Goal: Information Seeking & Learning: Find specific fact

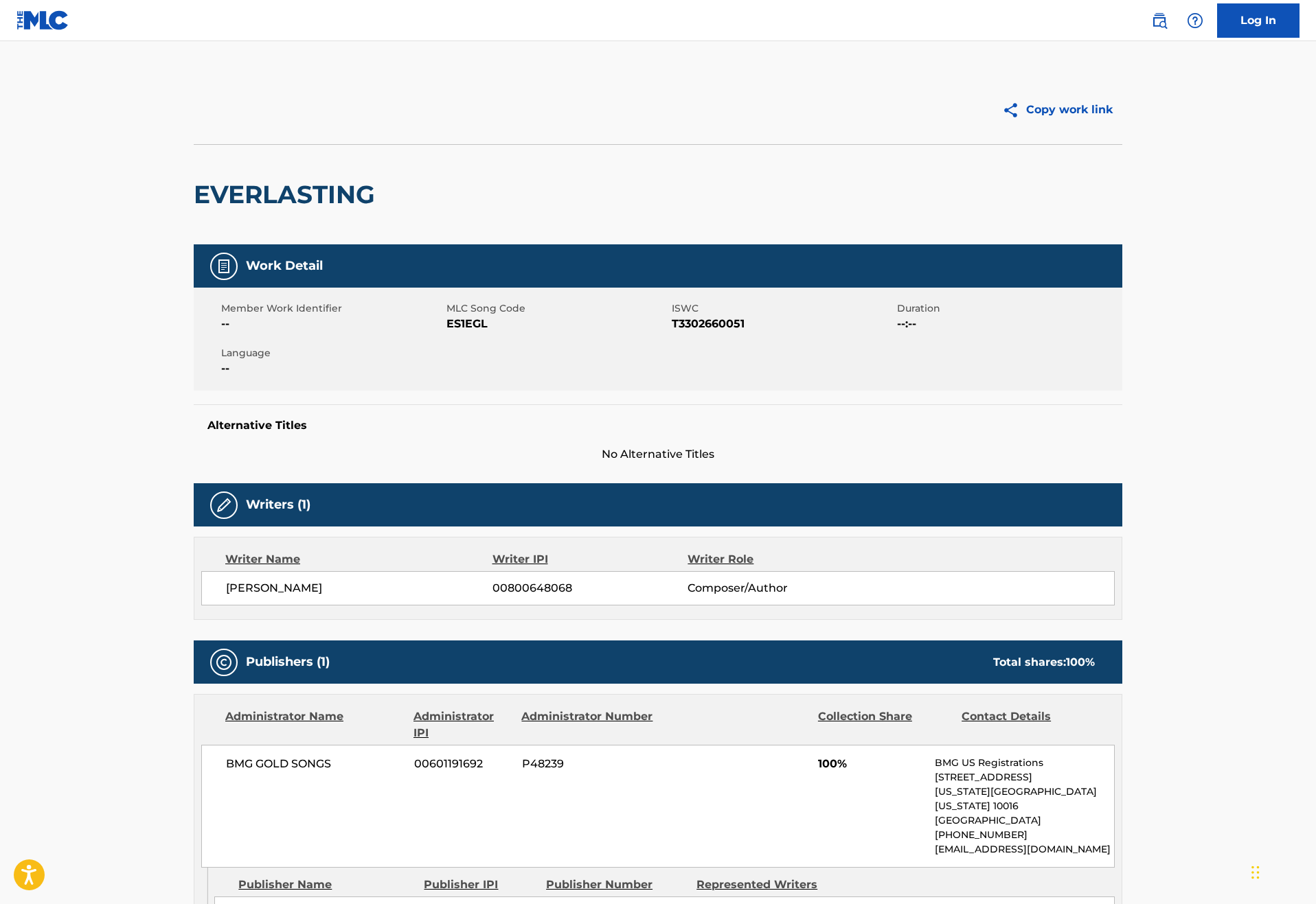
click at [56, 28] on img at bounding box center [43, 20] width 53 height 20
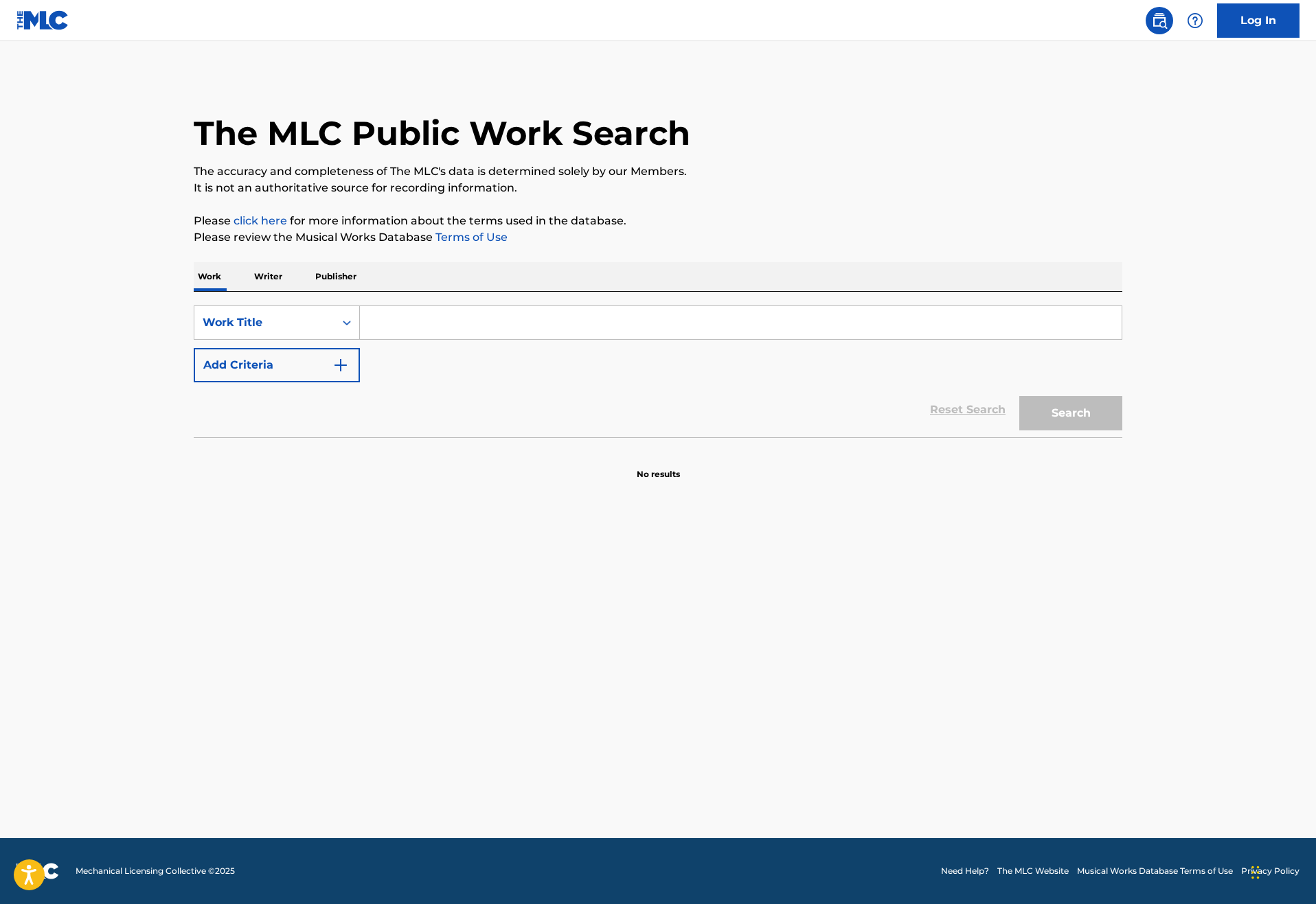
click at [409, 339] on input "Search Form" at bounding box center [740, 323] width 762 height 33
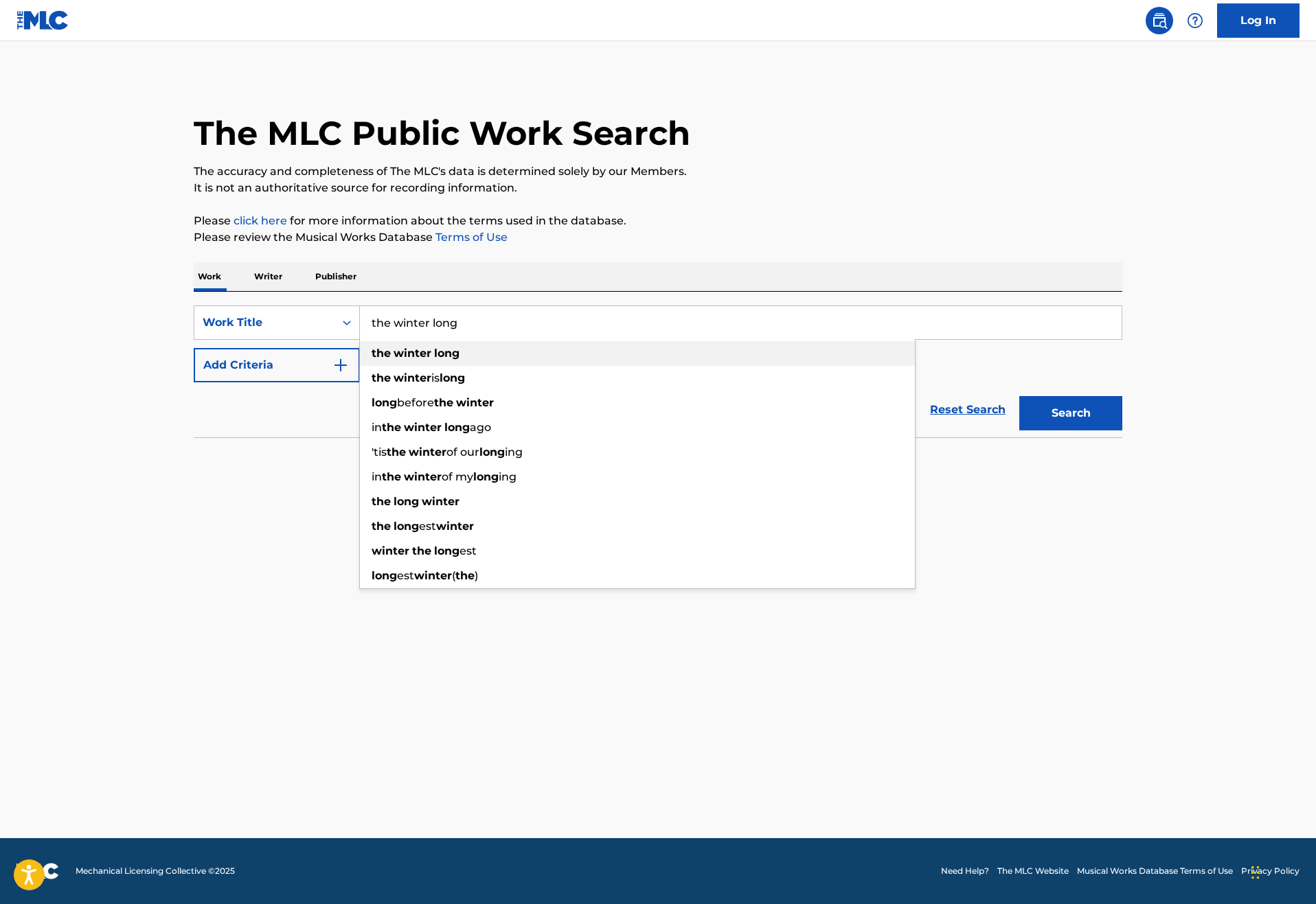
type input "the winter long"
click at [434, 359] on strong "long" at bounding box center [447, 354] width 25 height 13
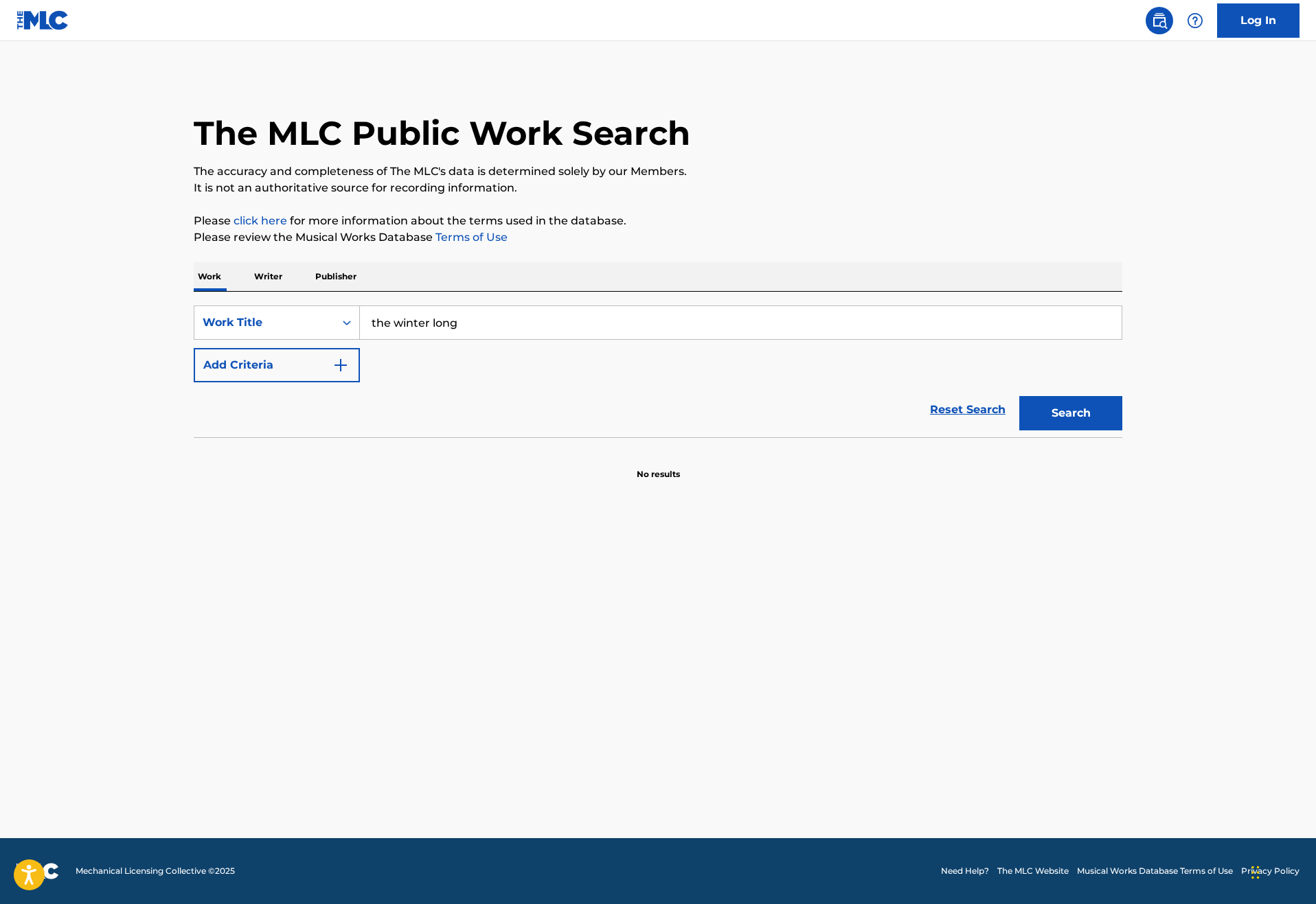
click at [268, 382] on button "Add Criteria" at bounding box center [277, 364] width 166 height 34
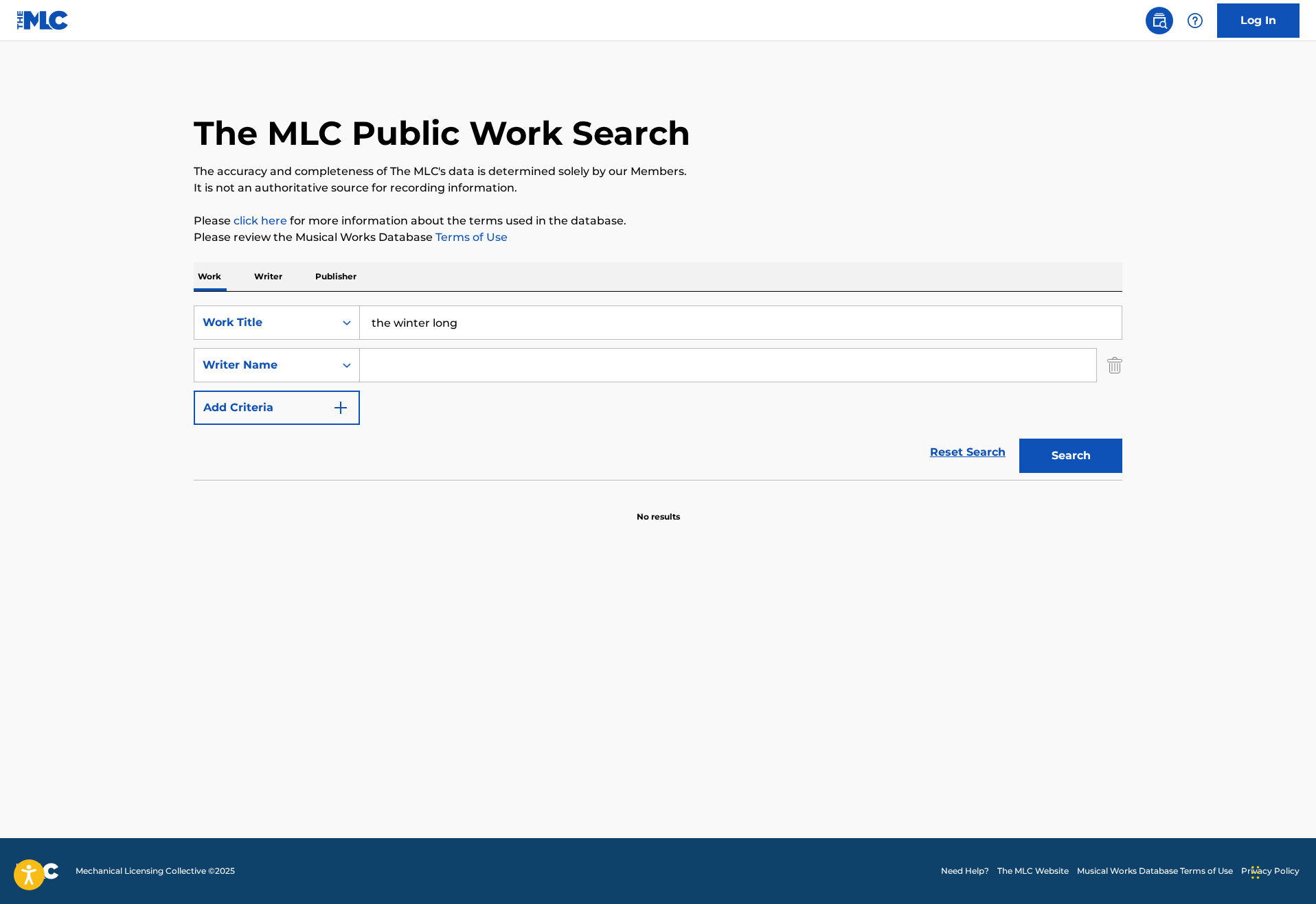
click at [366, 382] on input "Search Form" at bounding box center [728, 364] width 737 height 33
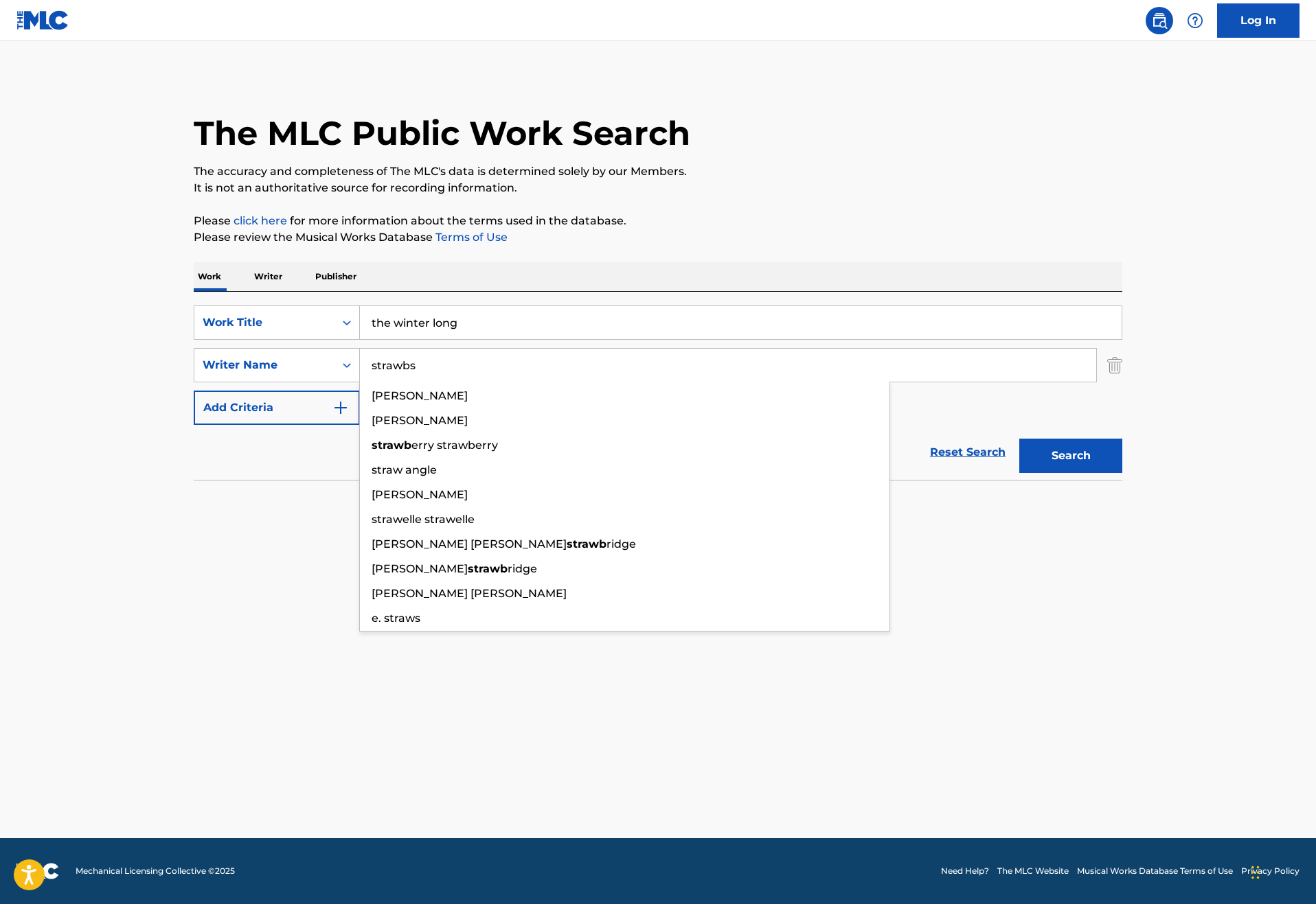
click at [1122, 473] on button "Search" at bounding box center [1070, 456] width 103 height 34
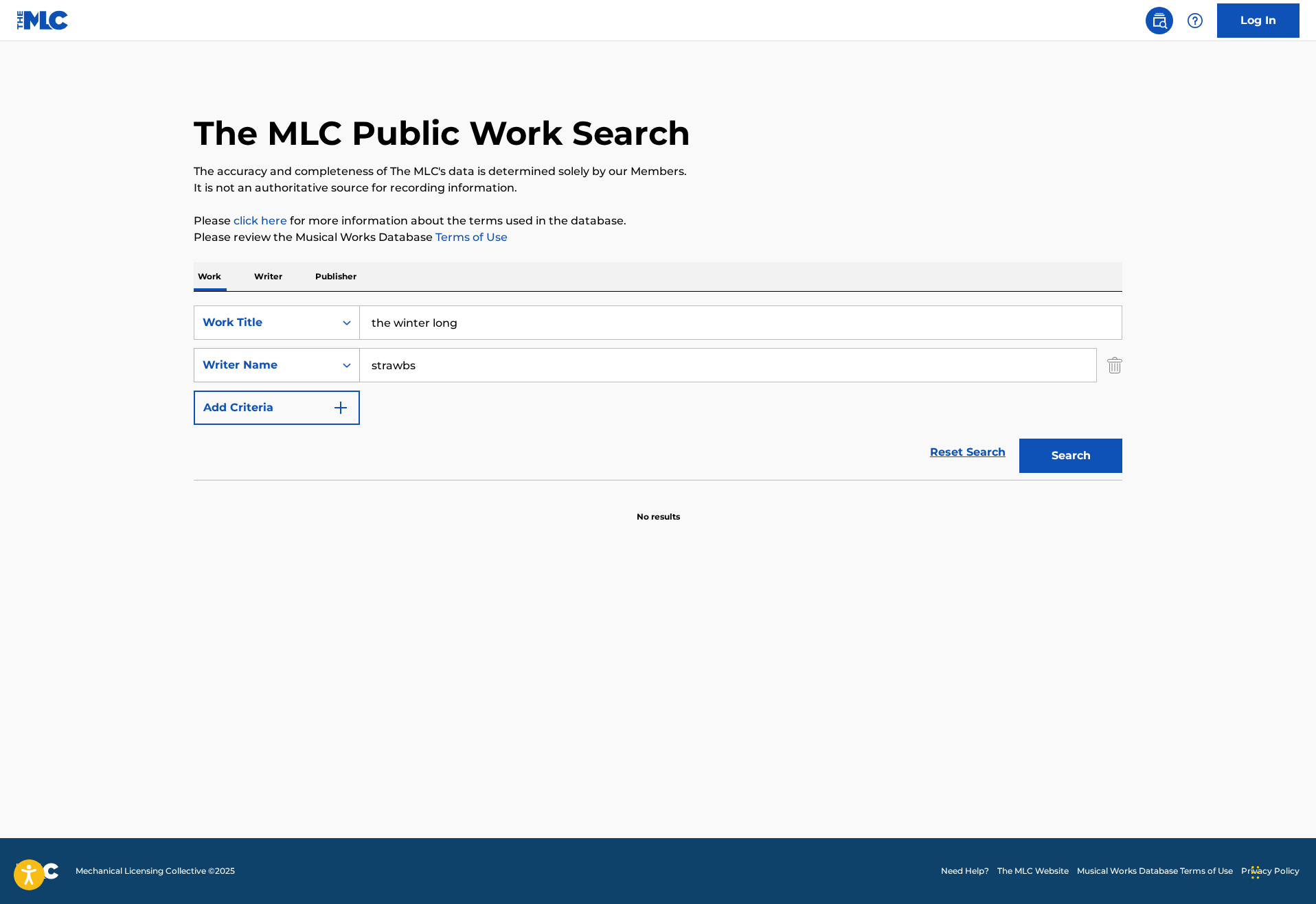
drag, startPoint x: 391, startPoint y: 410, endPoint x: 234, endPoint y: 402, distance: 157.2
click at [234, 382] on div "SearchWithCriteriadd1670f9-95c6-4e7a-80a9-ea6a98bde985 Writer Name strawbs" at bounding box center [658, 364] width 929 height 34
type input "Dave cousins"
click at [1122, 473] on button "Search" at bounding box center [1070, 456] width 103 height 34
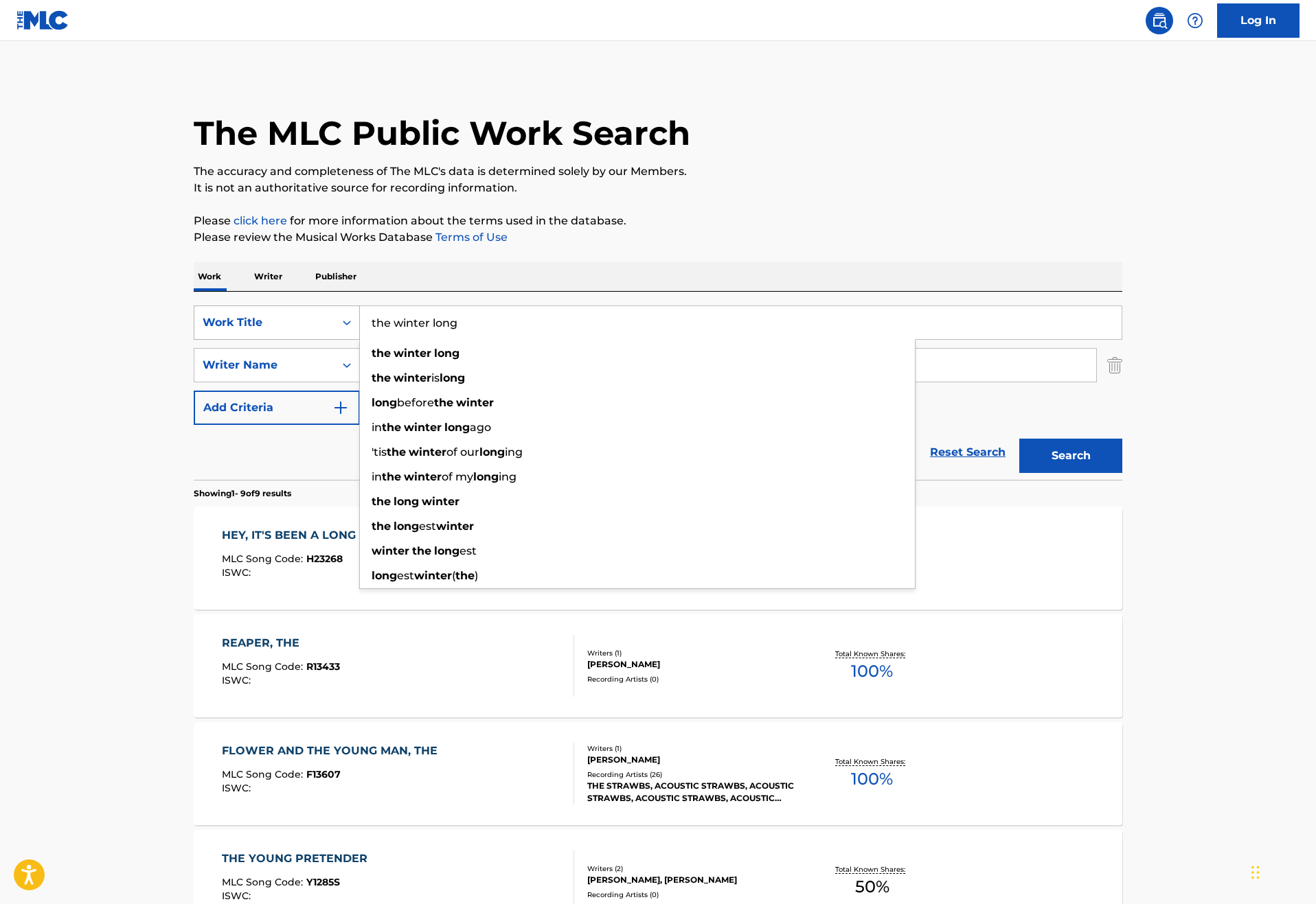
drag, startPoint x: 417, startPoint y: 358, endPoint x: 200, endPoint y: 342, distance: 217.6
click at [200, 340] on div "SearchWithCriteriaf6f7d0ca-e18e-47be-8015-1e8768fc2d40 Work Title the winter lo…" at bounding box center [658, 323] width 929 height 34
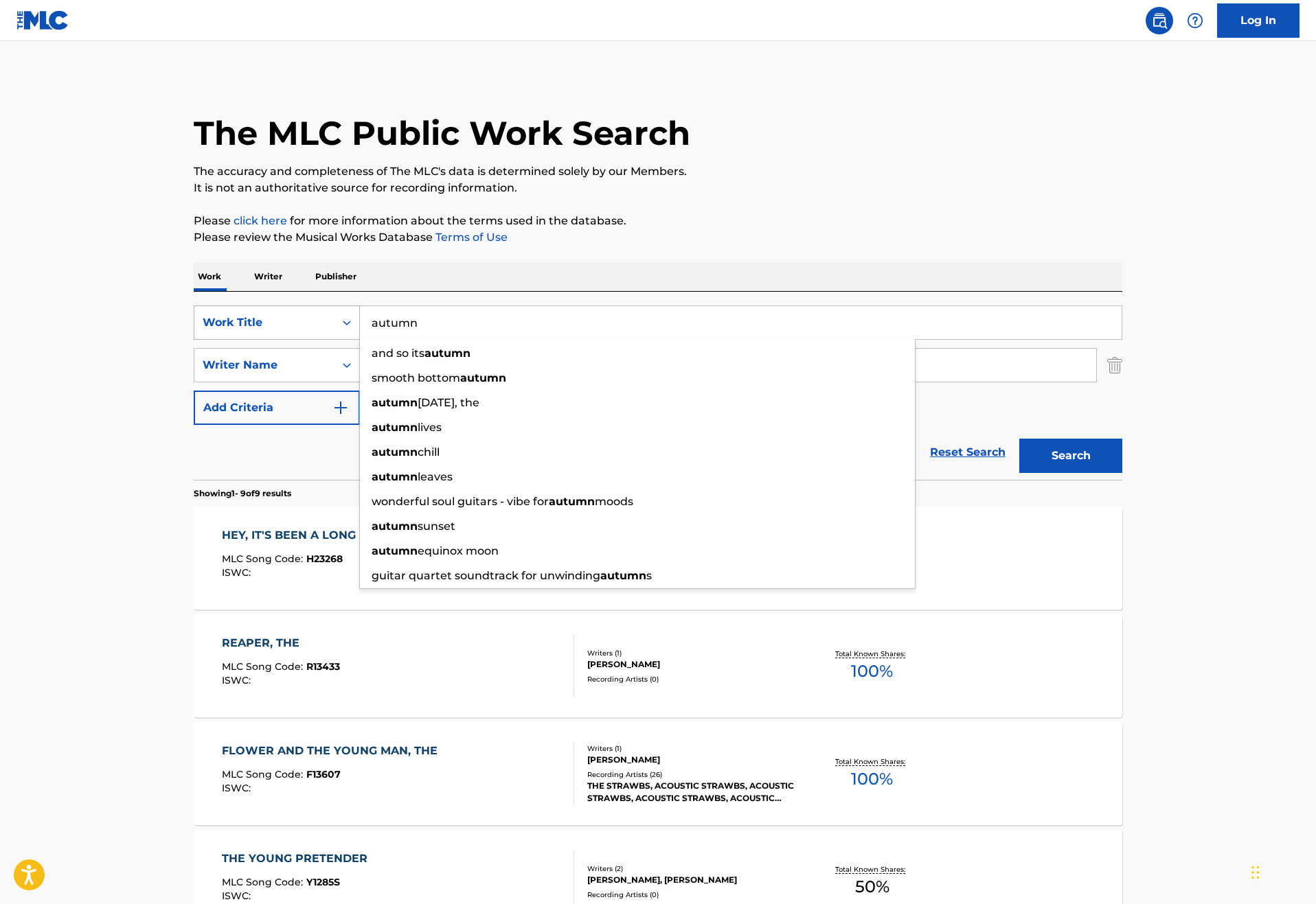
type input "autumn"
click at [1122, 473] on button "Search" at bounding box center [1070, 456] width 103 height 34
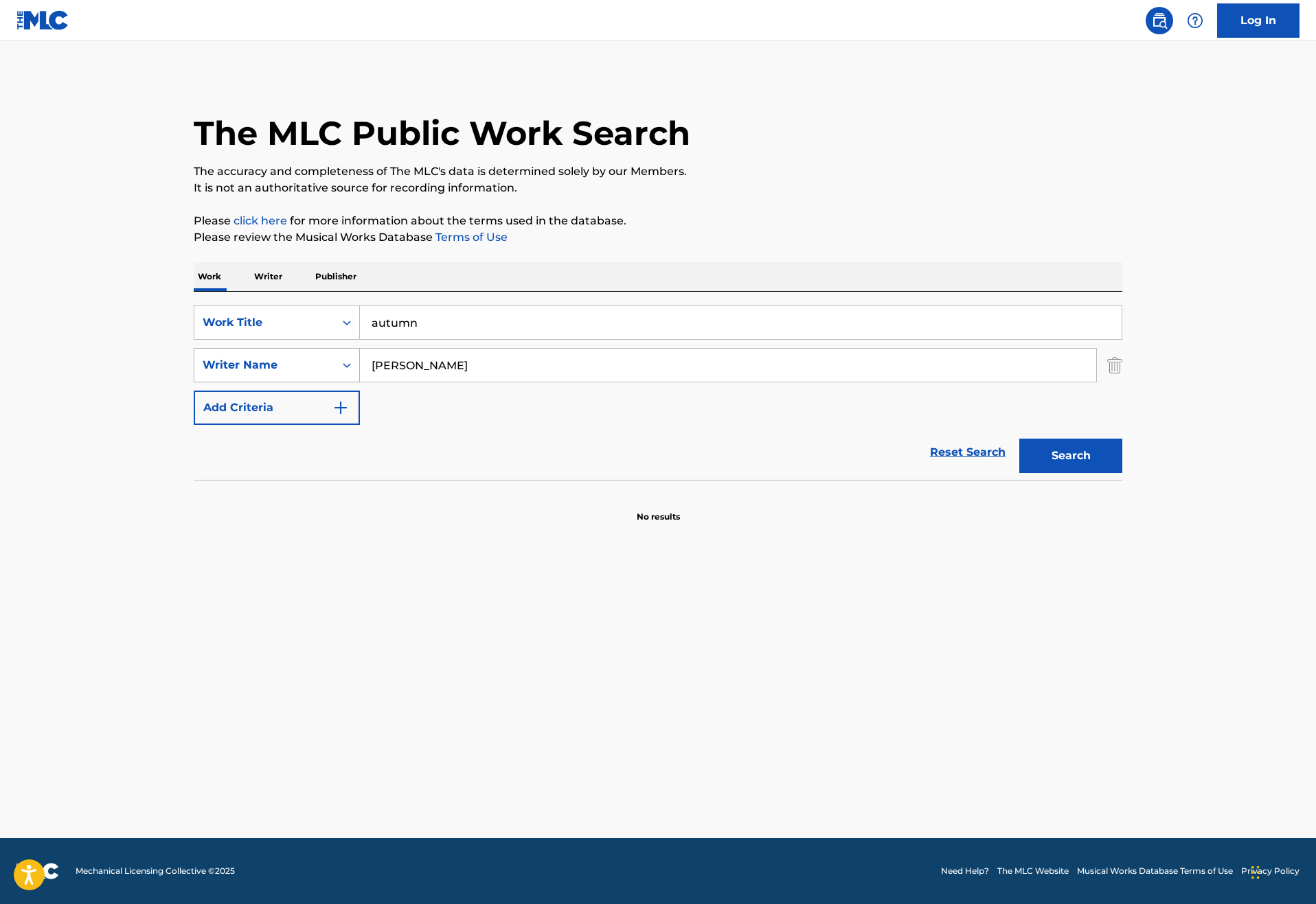
drag, startPoint x: 422, startPoint y: 416, endPoint x: 237, endPoint y: 406, distance: 185.3
click at [237, 382] on div "SearchWithCriteriadd1670f9-95c6-4e7a-80a9-ea6a98bde985 Writer Name Dave cousins" at bounding box center [658, 364] width 929 height 34
click at [360, 382] on input "herokazu" at bounding box center [728, 364] width 737 height 33
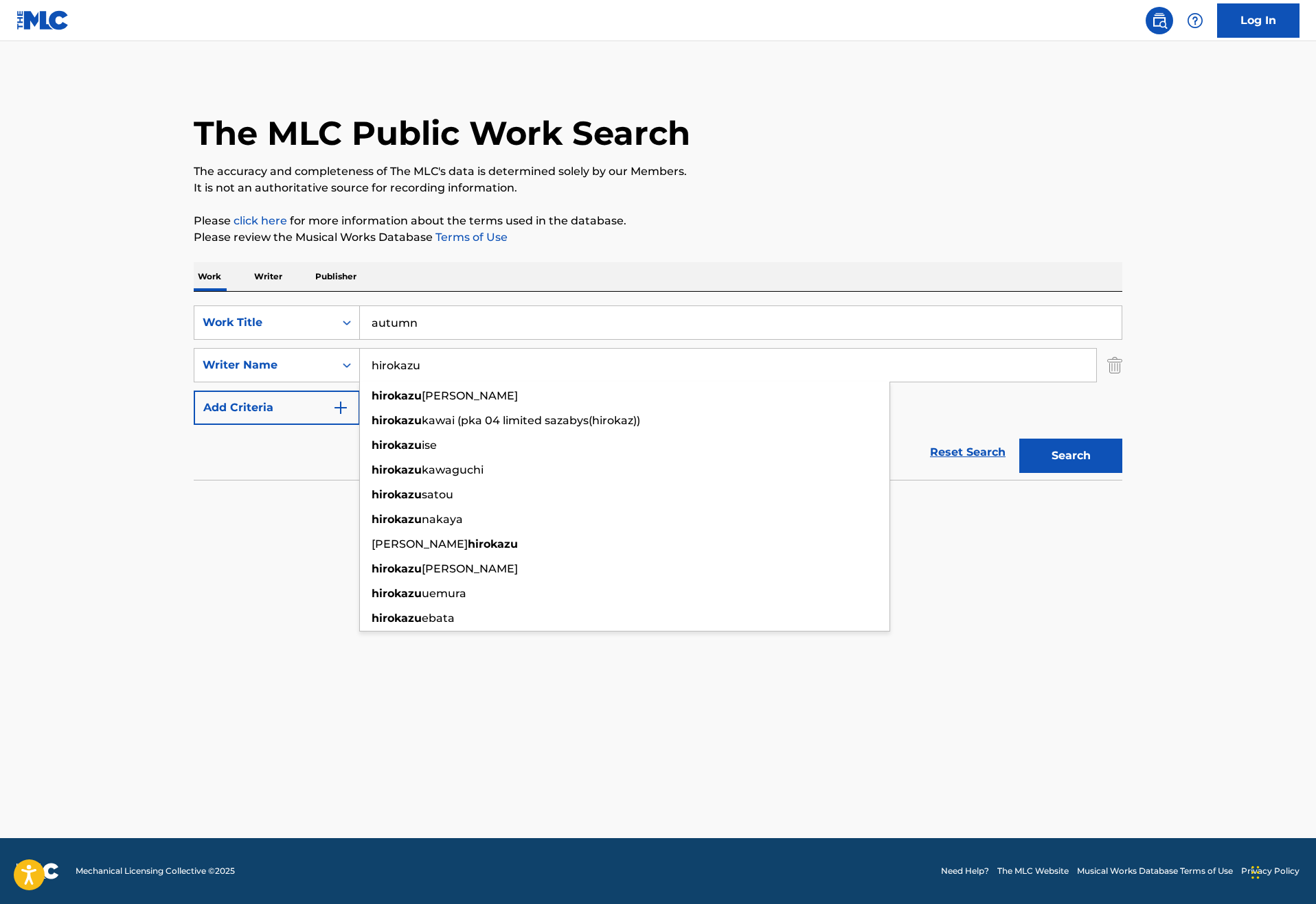
click at [388, 382] on input "hirokazu" at bounding box center [728, 364] width 737 height 33
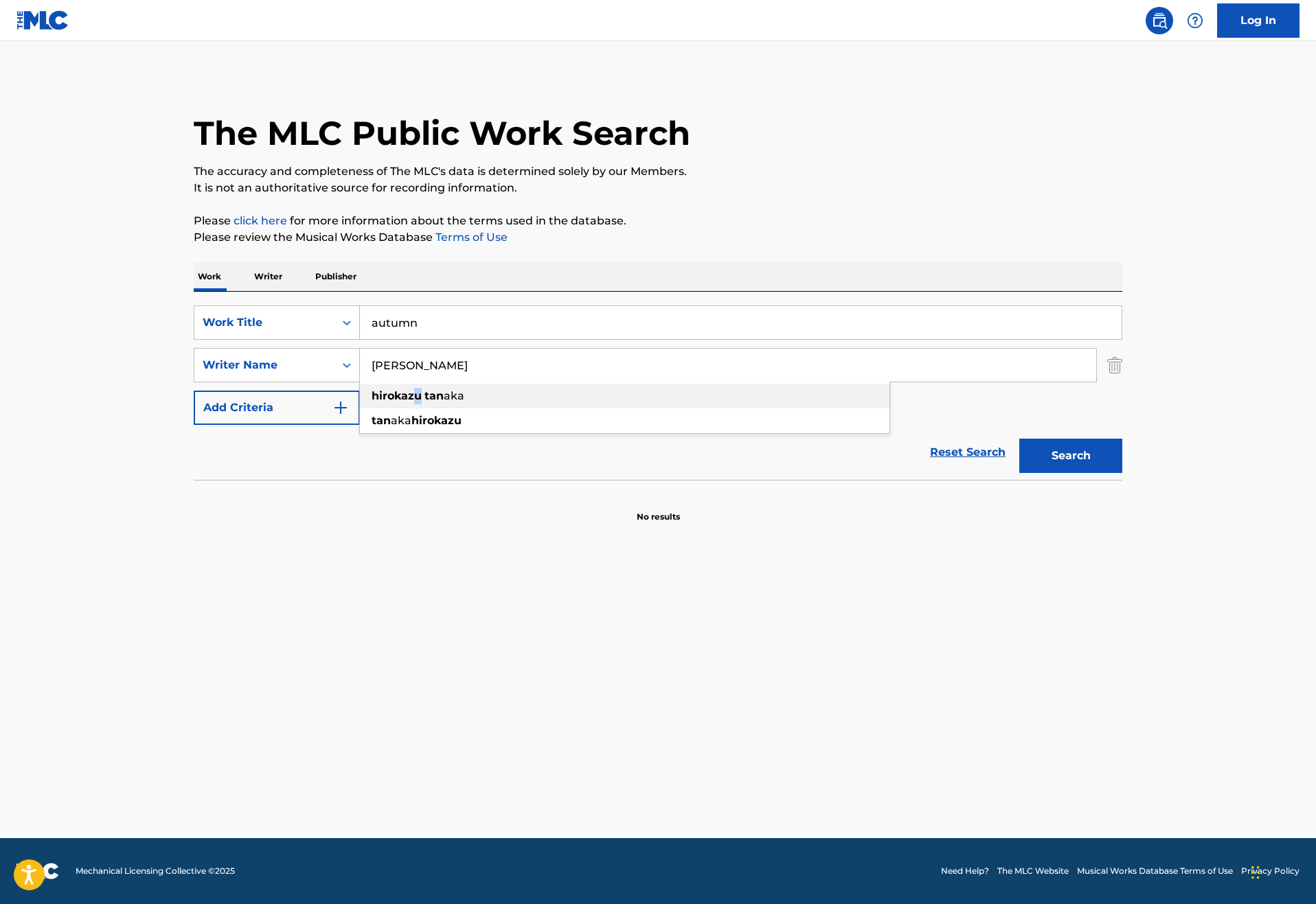
click at [371, 402] on strong "hirokazu" at bounding box center [396, 396] width 50 height 13
type input "hirokazu tanaka"
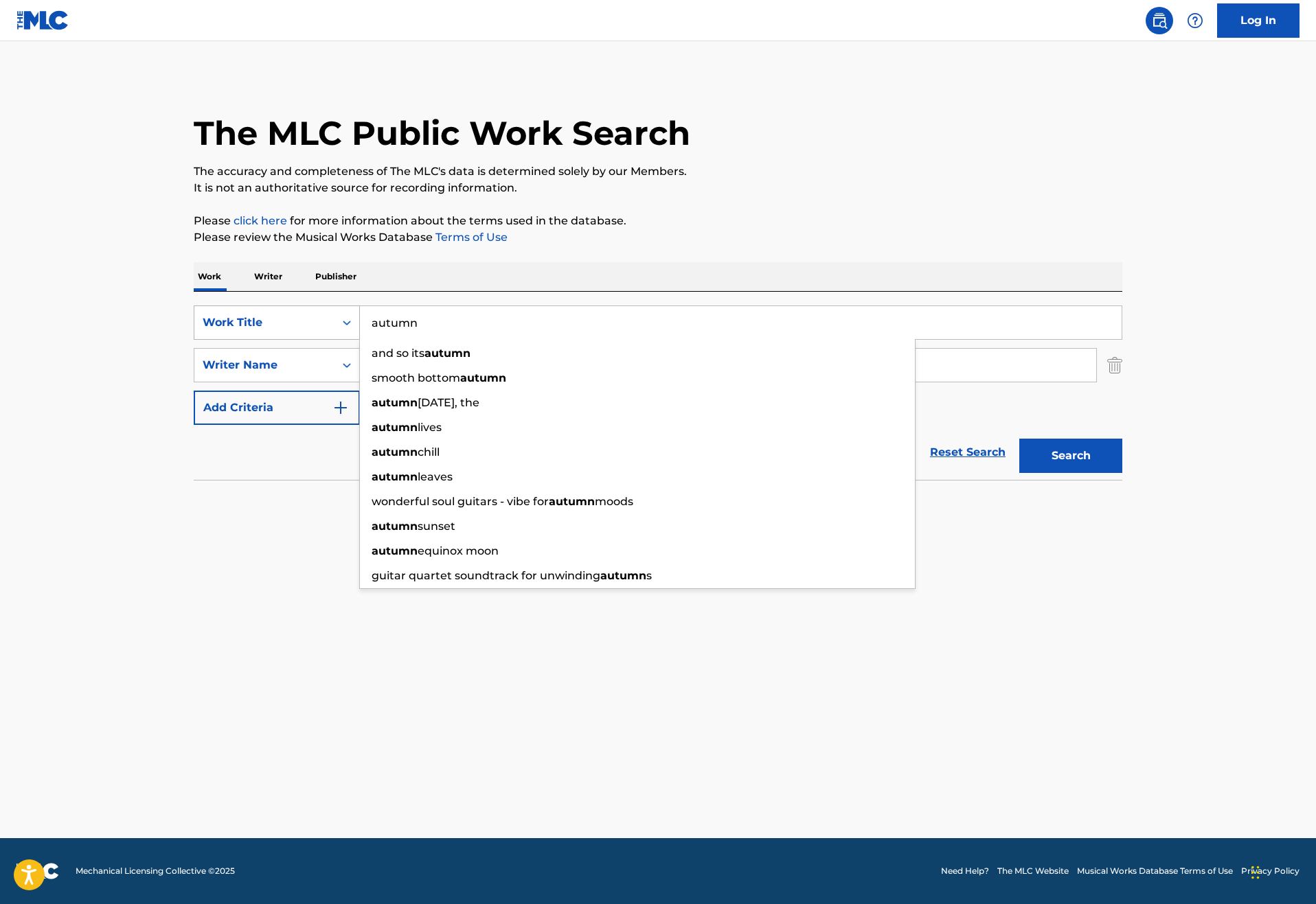
drag, startPoint x: 427, startPoint y: 365, endPoint x: 231, endPoint y: 365, distance: 196.0
click at [231, 340] on div "SearchWithCriteriaf6f7d0ca-e18e-47be-8015-1e8768fc2d40 Work Title autumn and so…" at bounding box center [658, 323] width 929 height 34
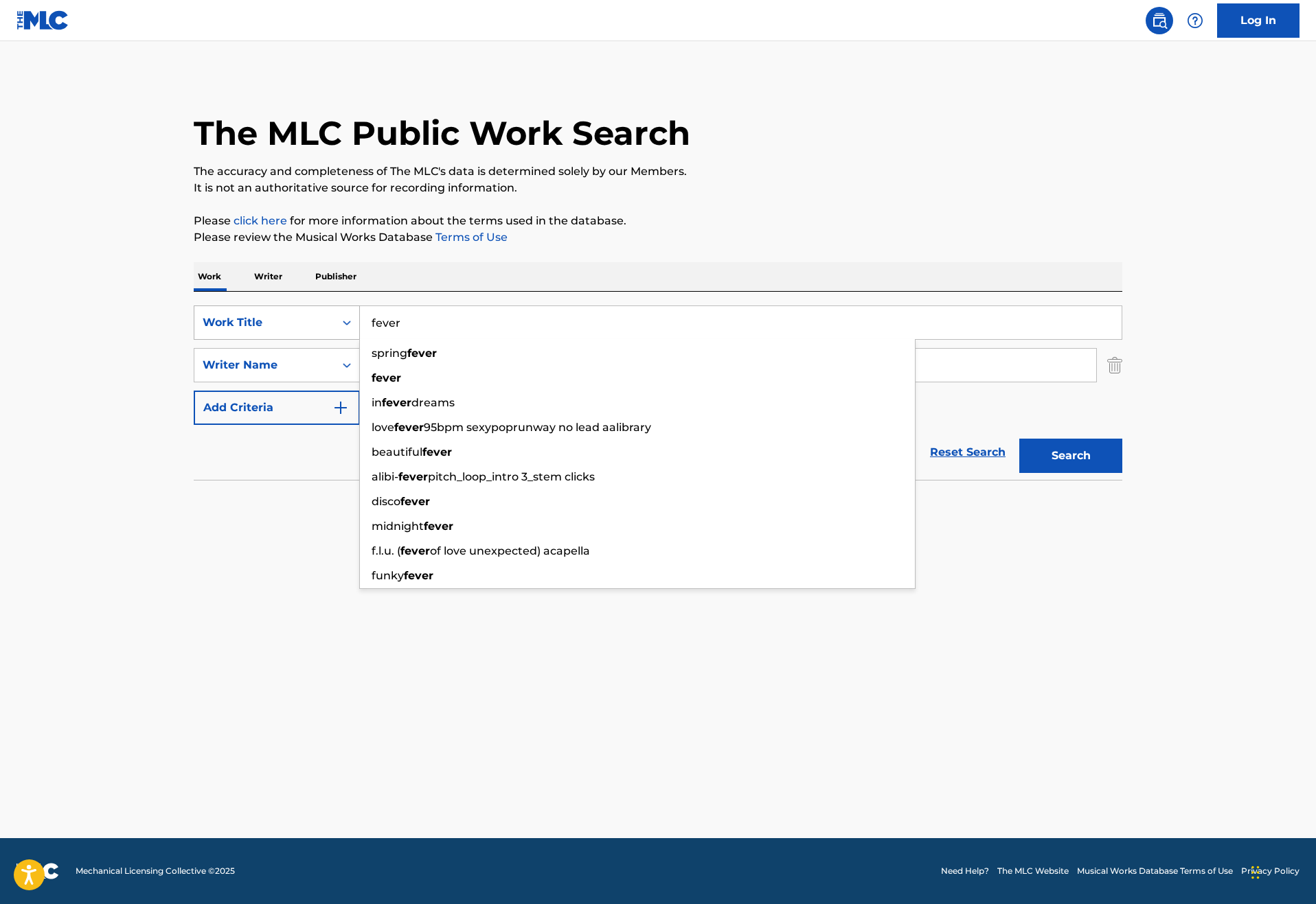
type input "fever"
click at [1122, 473] on button "Search" at bounding box center [1070, 456] width 103 height 34
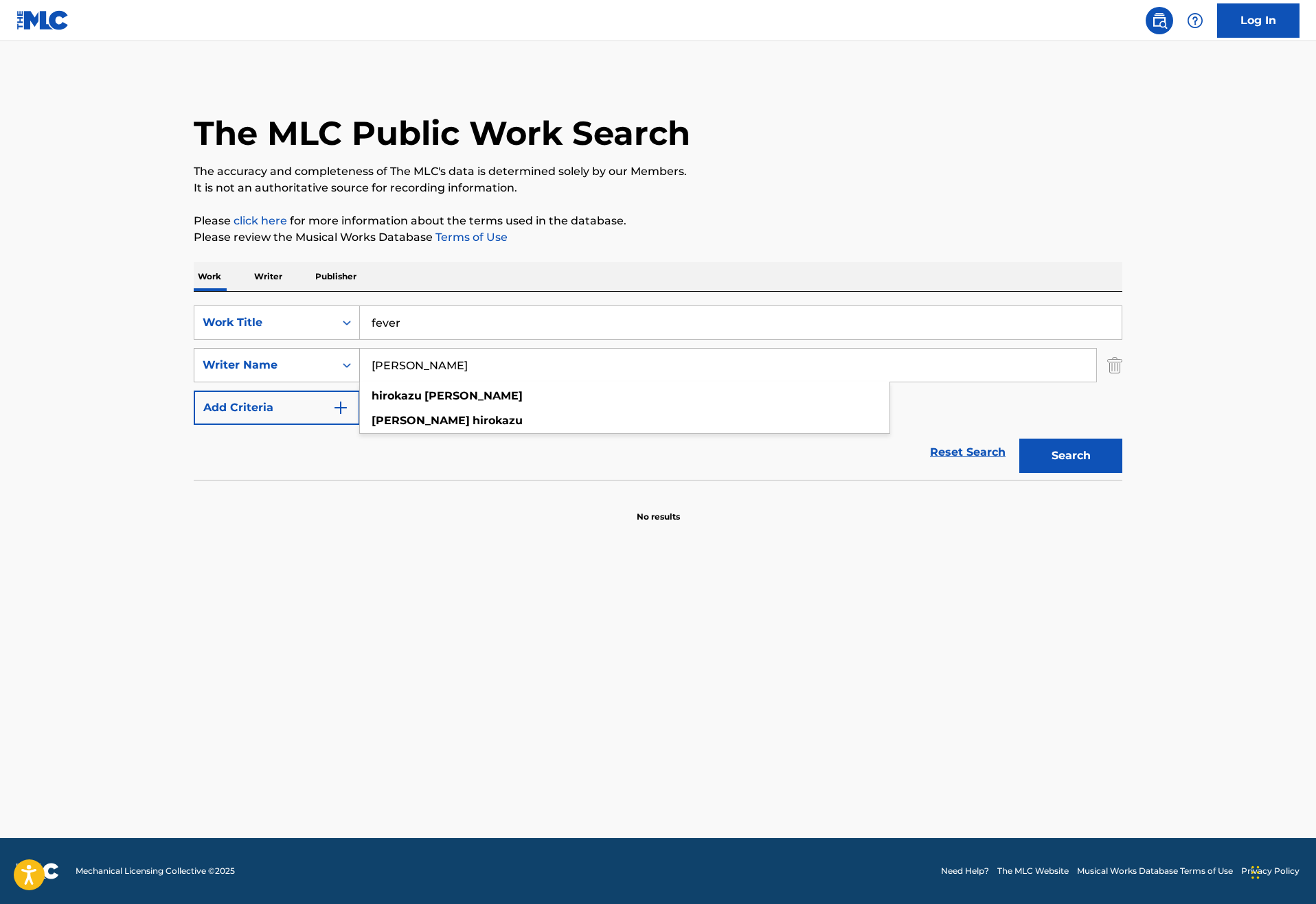
drag, startPoint x: 418, startPoint y: 413, endPoint x: 230, endPoint y: 413, distance: 188.0
click at [230, 382] on div "SearchWithCriteriadd1670f9-95c6-4e7a-80a9-ea6a98bde985 Writer Name hirokazu tan…" at bounding box center [658, 364] width 929 height 34
click at [528, 291] on div "Work Writer Publisher" at bounding box center [658, 276] width 929 height 28
click at [365, 339] on input "fever" at bounding box center [740, 323] width 762 height 33
click at [479, 275] on div "The MLC Public Work Search The accuracy and completeness of The MLC's data is d…" at bounding box center [657, 299] width 961 height 447
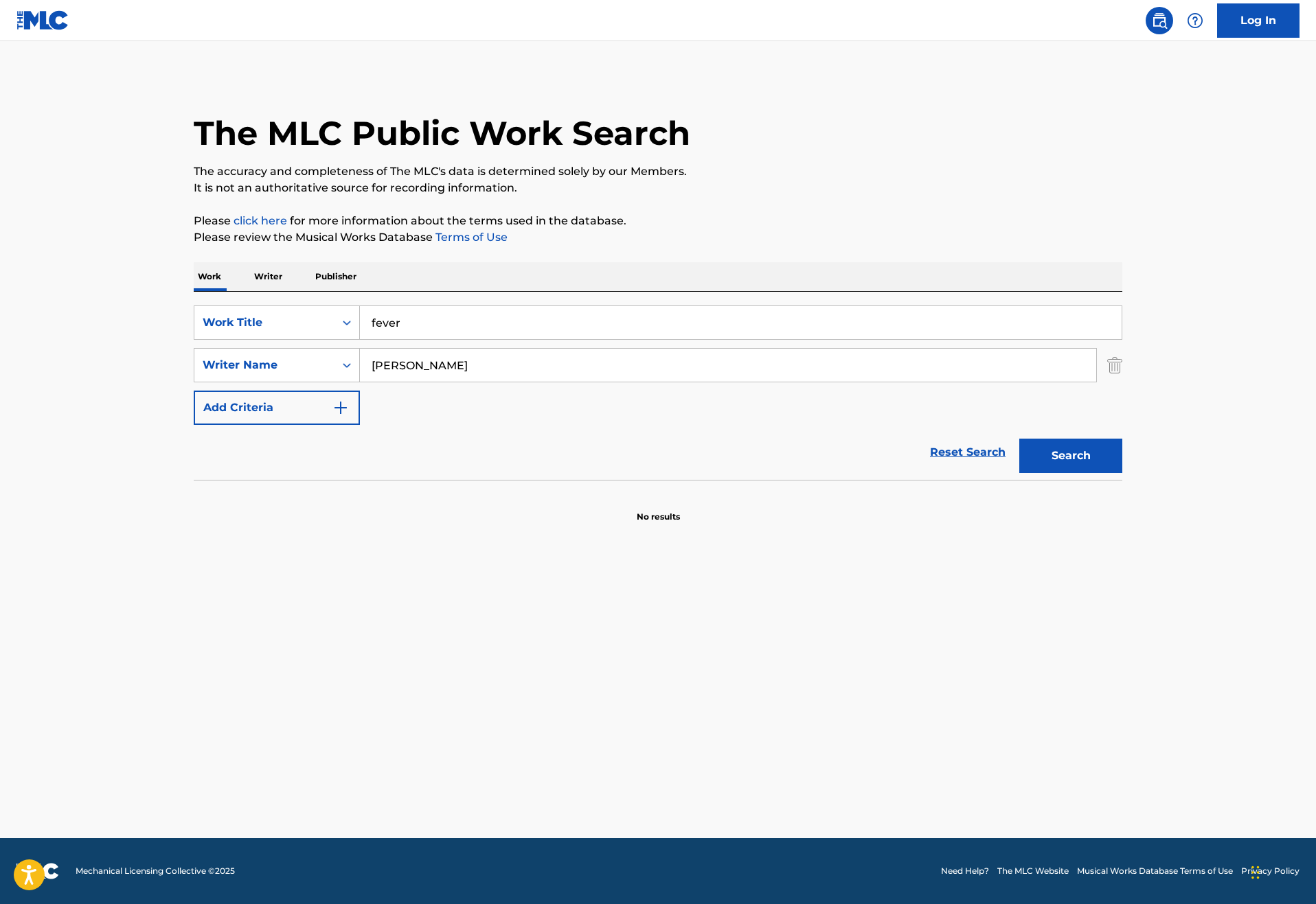
click at [1122, 473] on button "Search" at bounding box center [1070, 456] width 103 height 34
click at [250, 291] on p "Writer" at bounding box center [267, 276] width 36 height 28
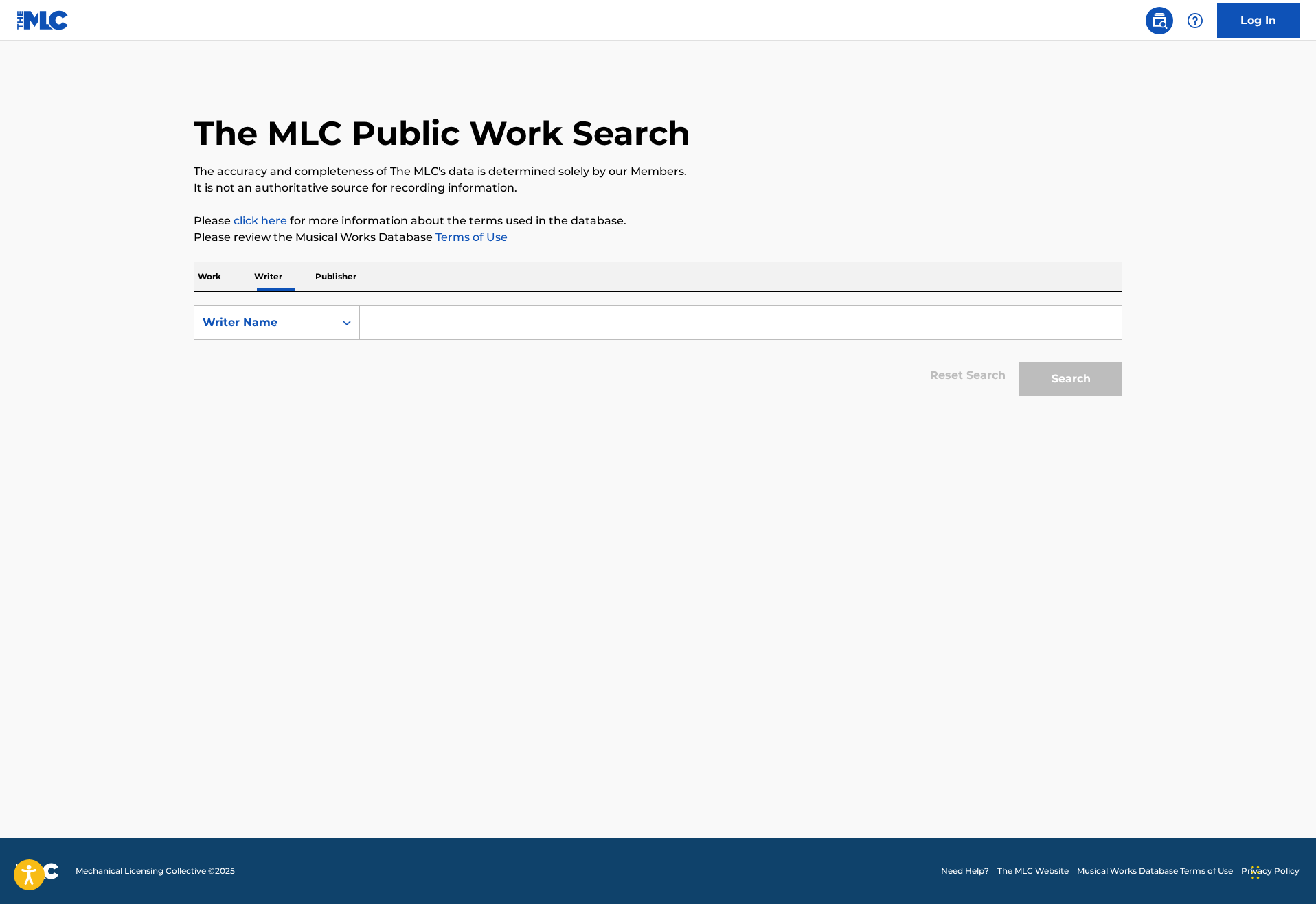
click at [360, 339] on input "Search Form" at bounding box center [740, 323] width 762 height 33
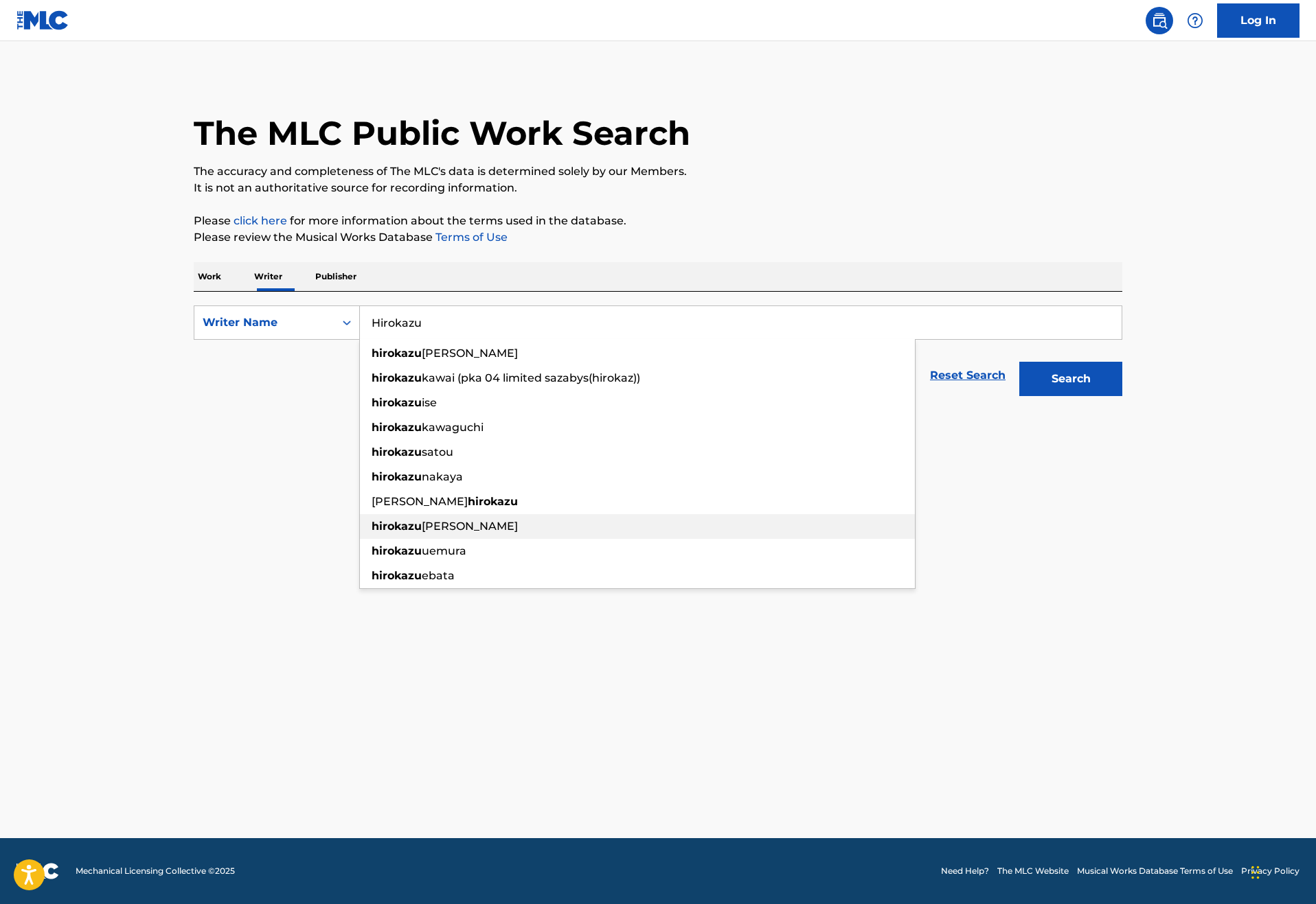
click at [455, 539] on div "hirokazu tanaka" at bounding box center [637, 527] width 555 height 25
type input "hirokazu tanaka"
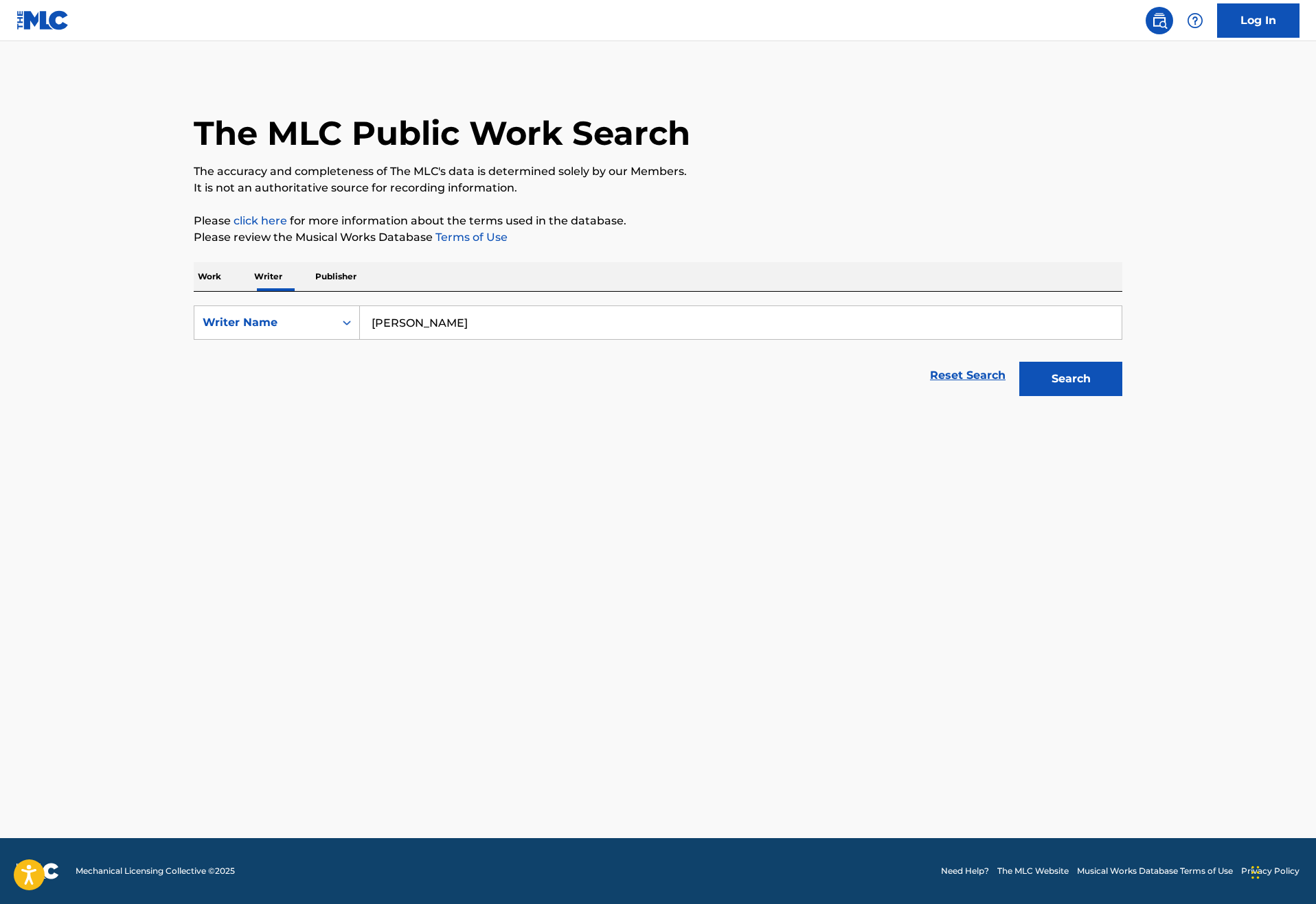
click at [1122, 403] on div "Search" at bounding box center [1067, 375] width 110 height 55
click at [1122, 396] on button "Search" at bounding box center [1070, 379] width 103 height 34
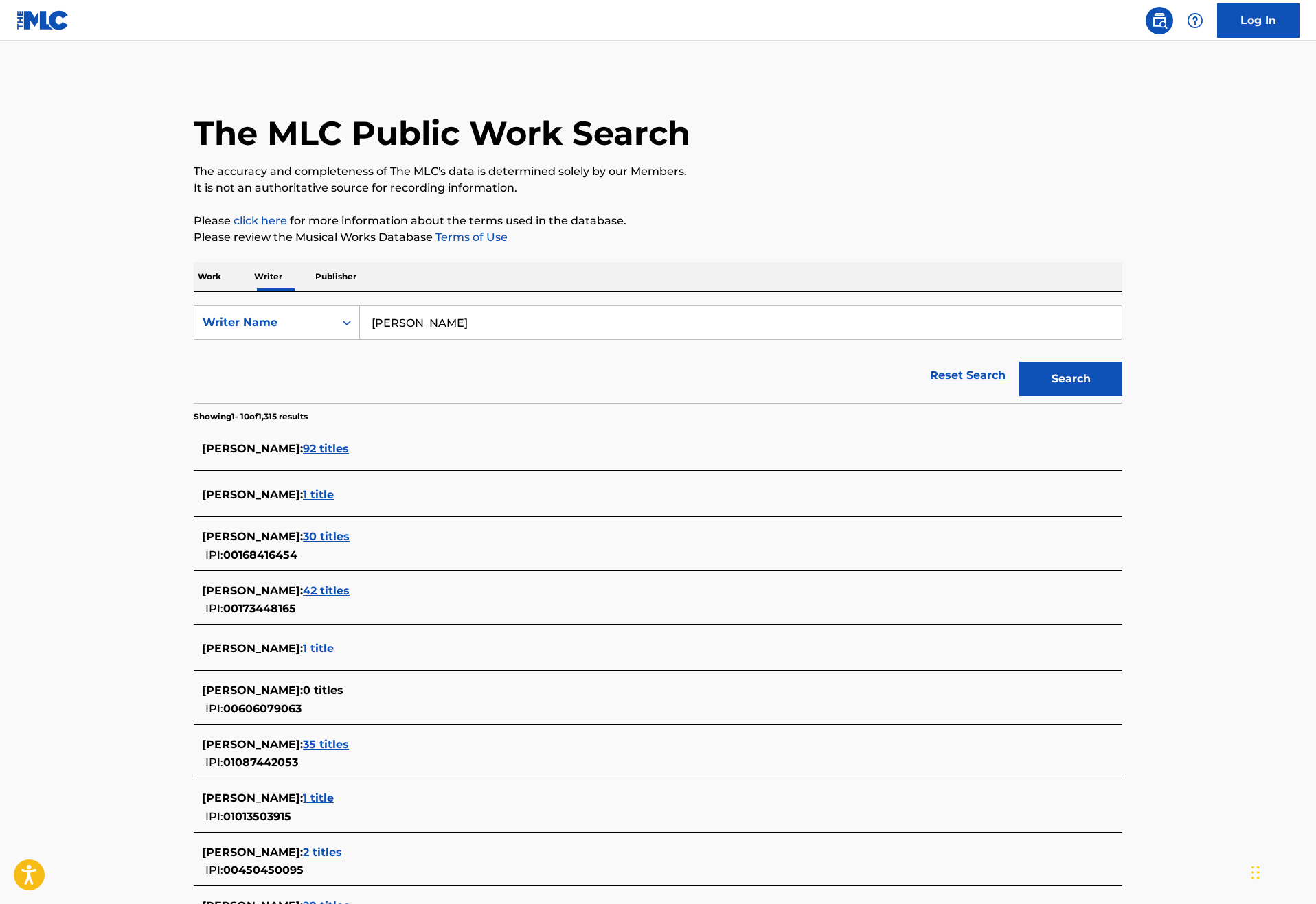
click at [303, 455] on span "92 titles" at bounding box center [325, 449] width 46 height 13
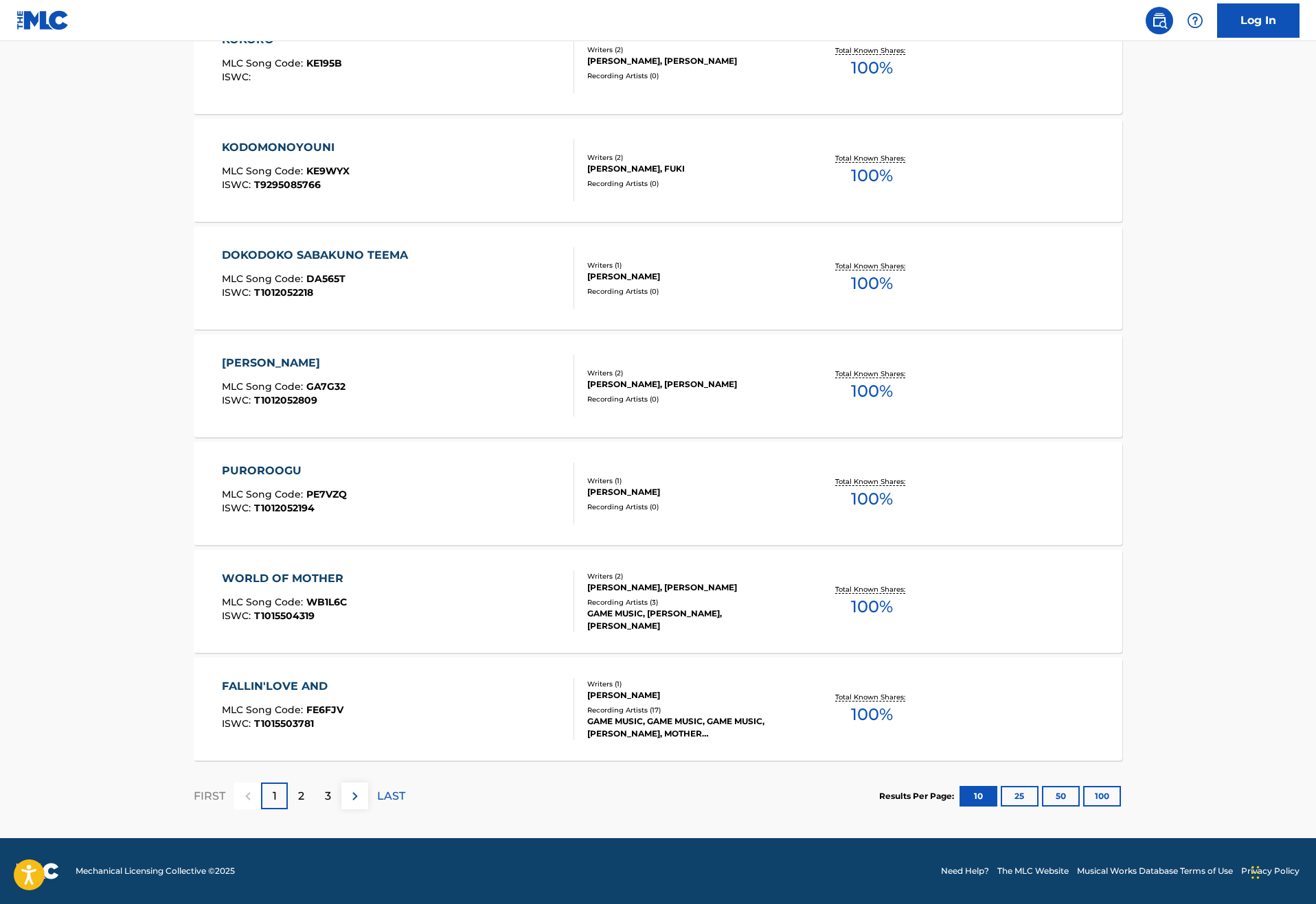
scroll to position [821, 0]
click at [288, 809] on div "2" at bounding box center [301, 796] width 27 height 27
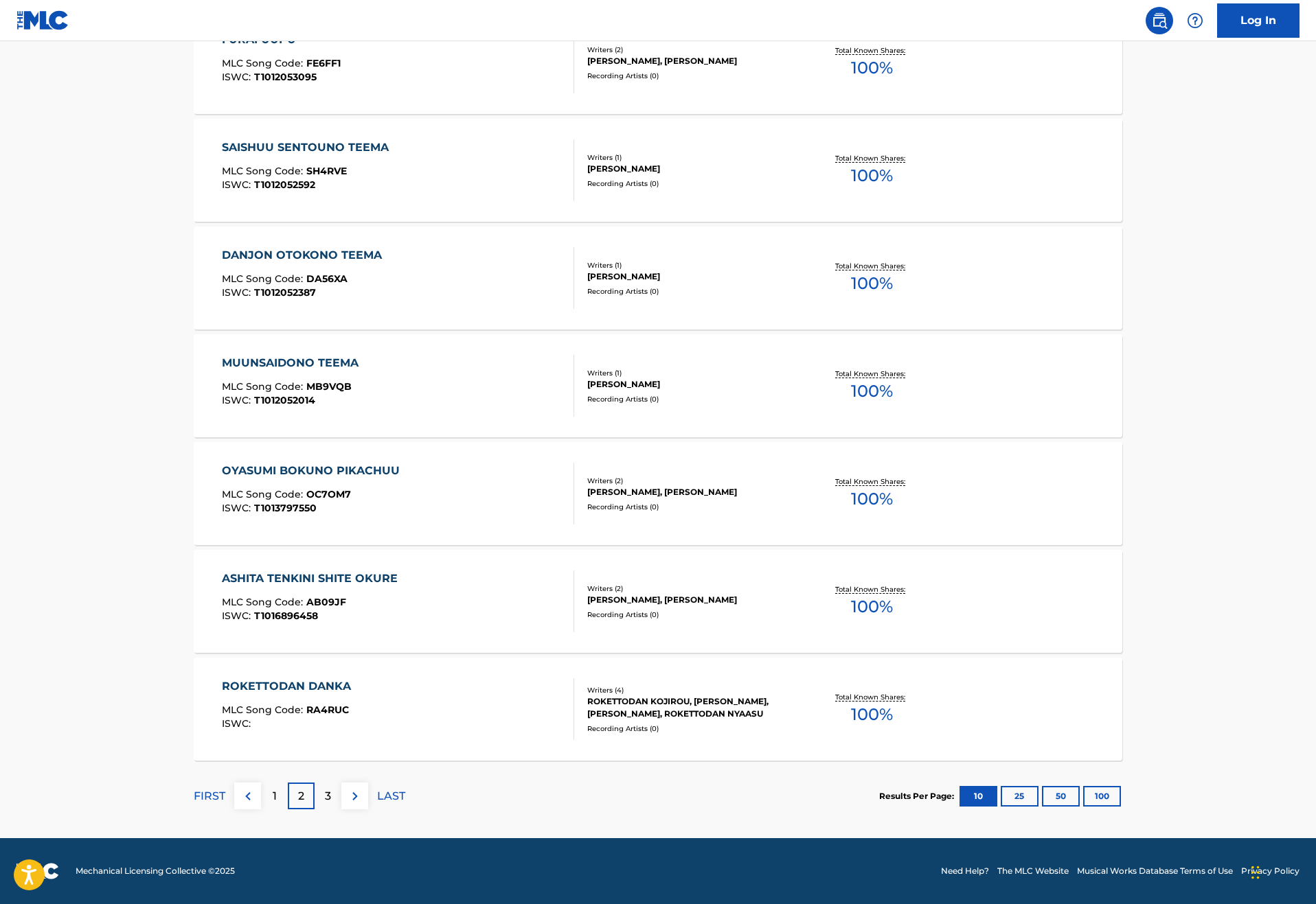
scroll to position [868, 0]
click at [325, 788] on p "3" at bounding box center [328, 797] width 6 height 17
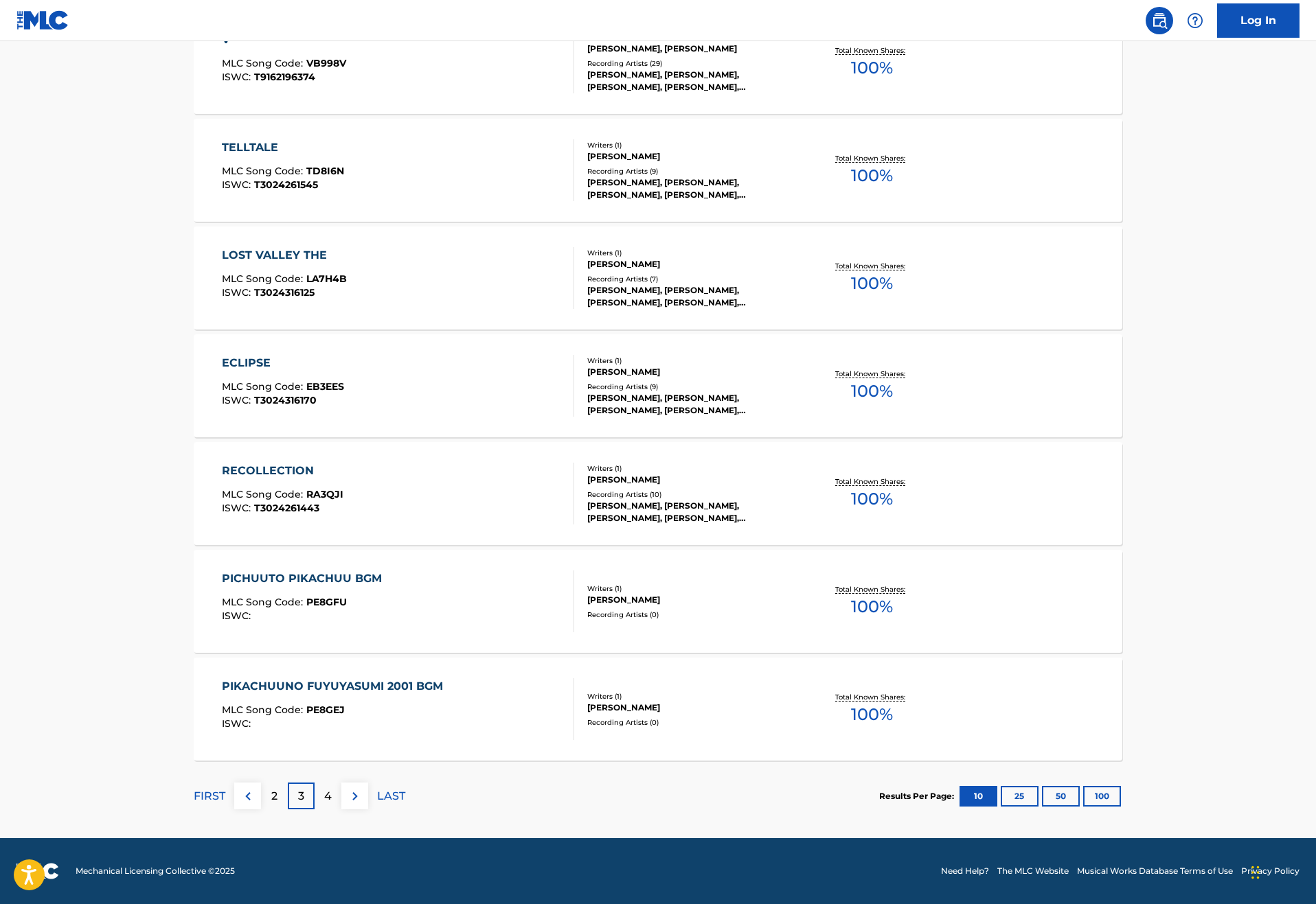
click at [314, 783] on div "4" at bounding box center [328, 796] width 27 height 27
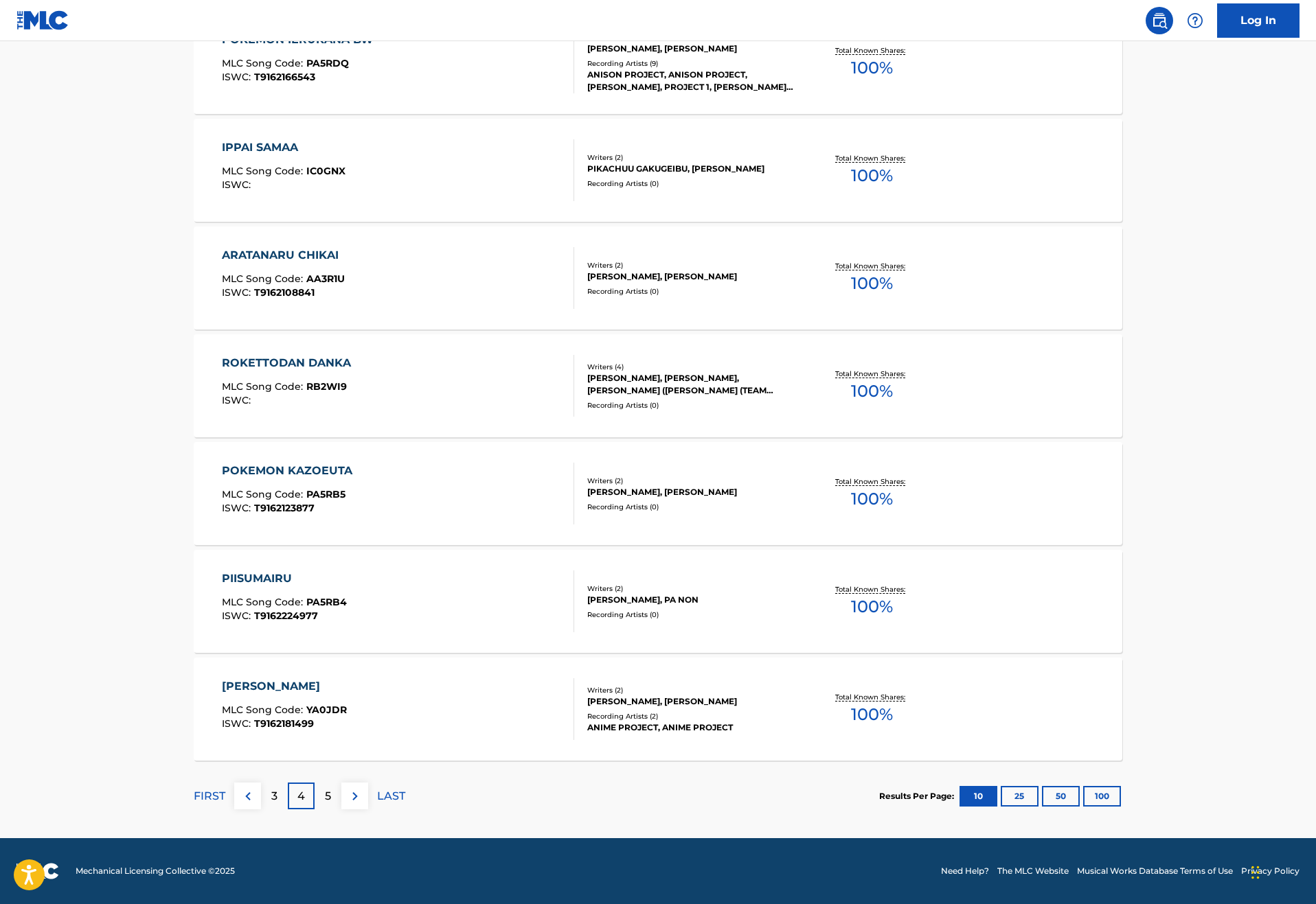
click at [314, 784] on div "5" at bounding box center [328, 796] width 27 height 27
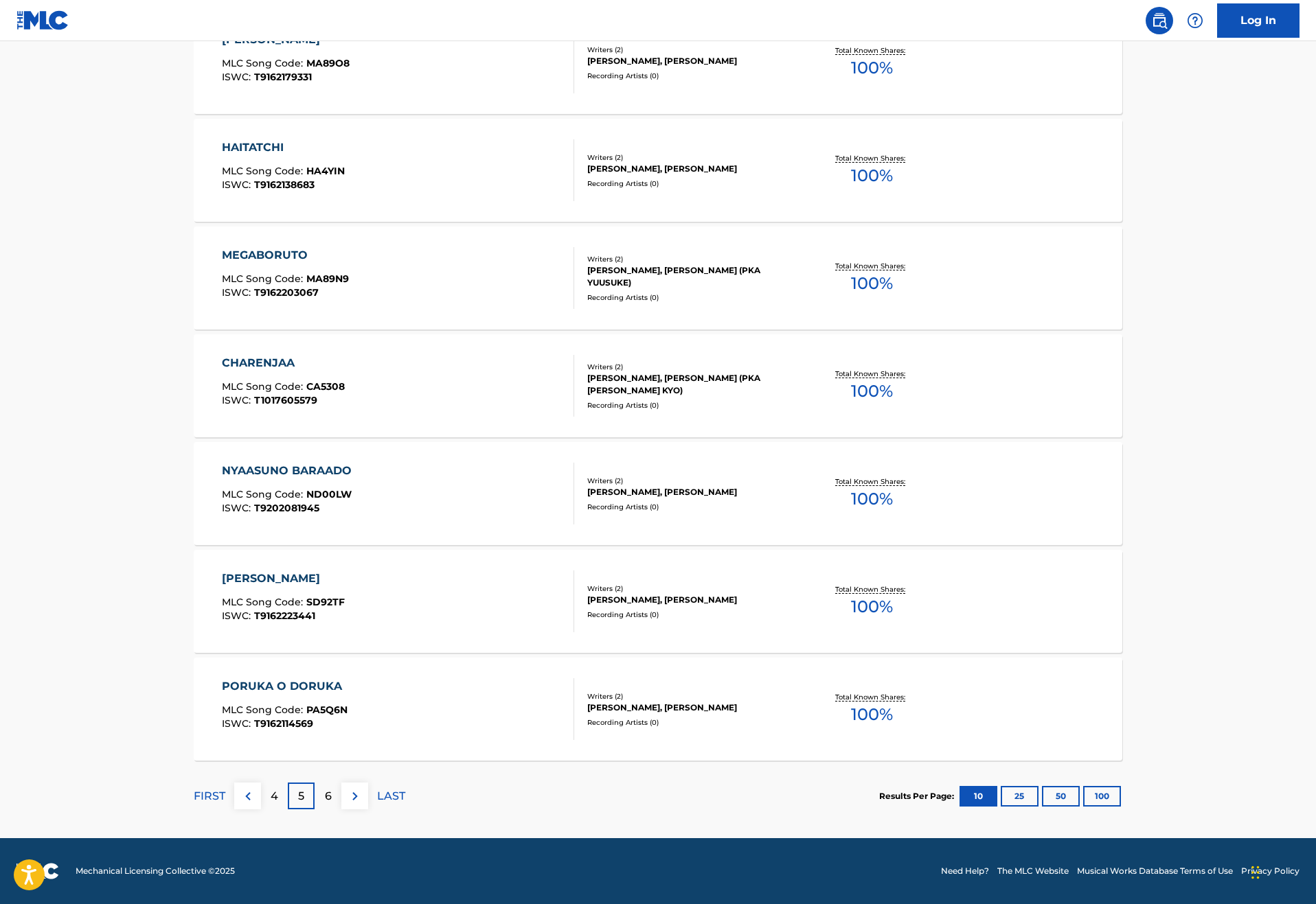
click at [314, 783] on div "6" at bounding box center [328, 796] width 27 height 27
click at [314, 783] on div "7" at bounding box center [328, 796] width 27 height 27
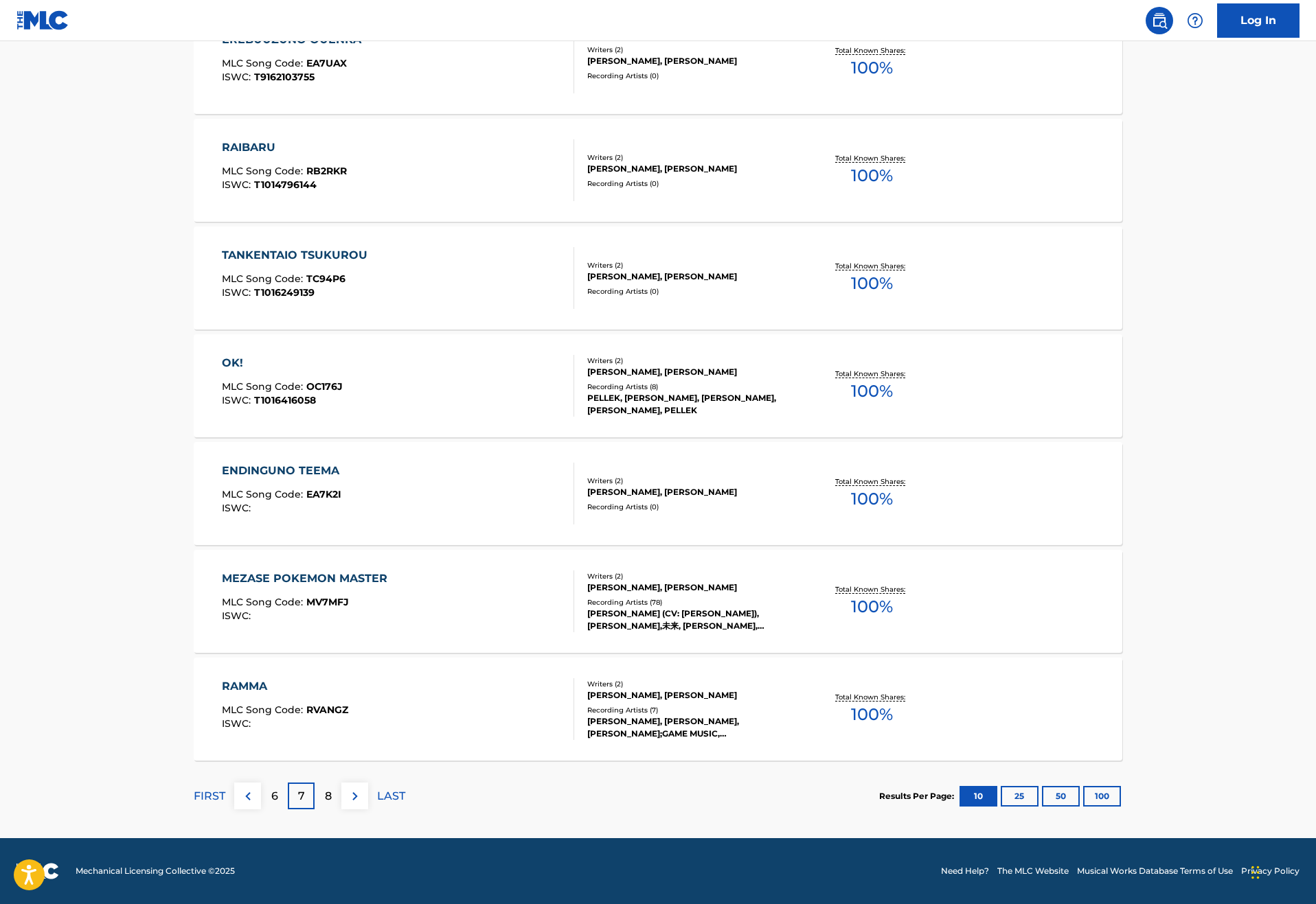
click at [314, 783] on div "8" at bounding box center [328, 796] width 27 height 27
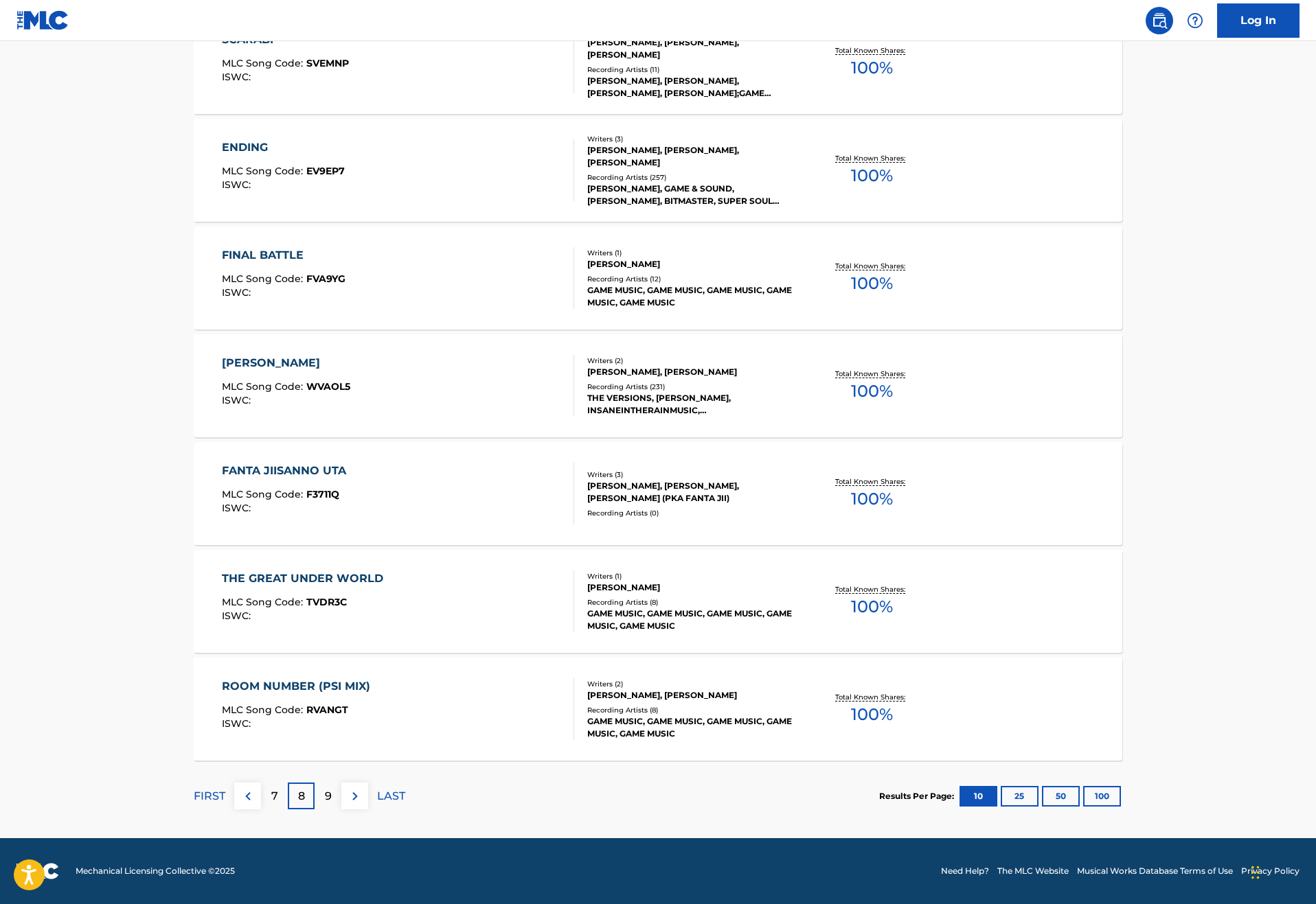
click at [314, 783] on div "9" at bounding box center [328, 796] width 27 height 27
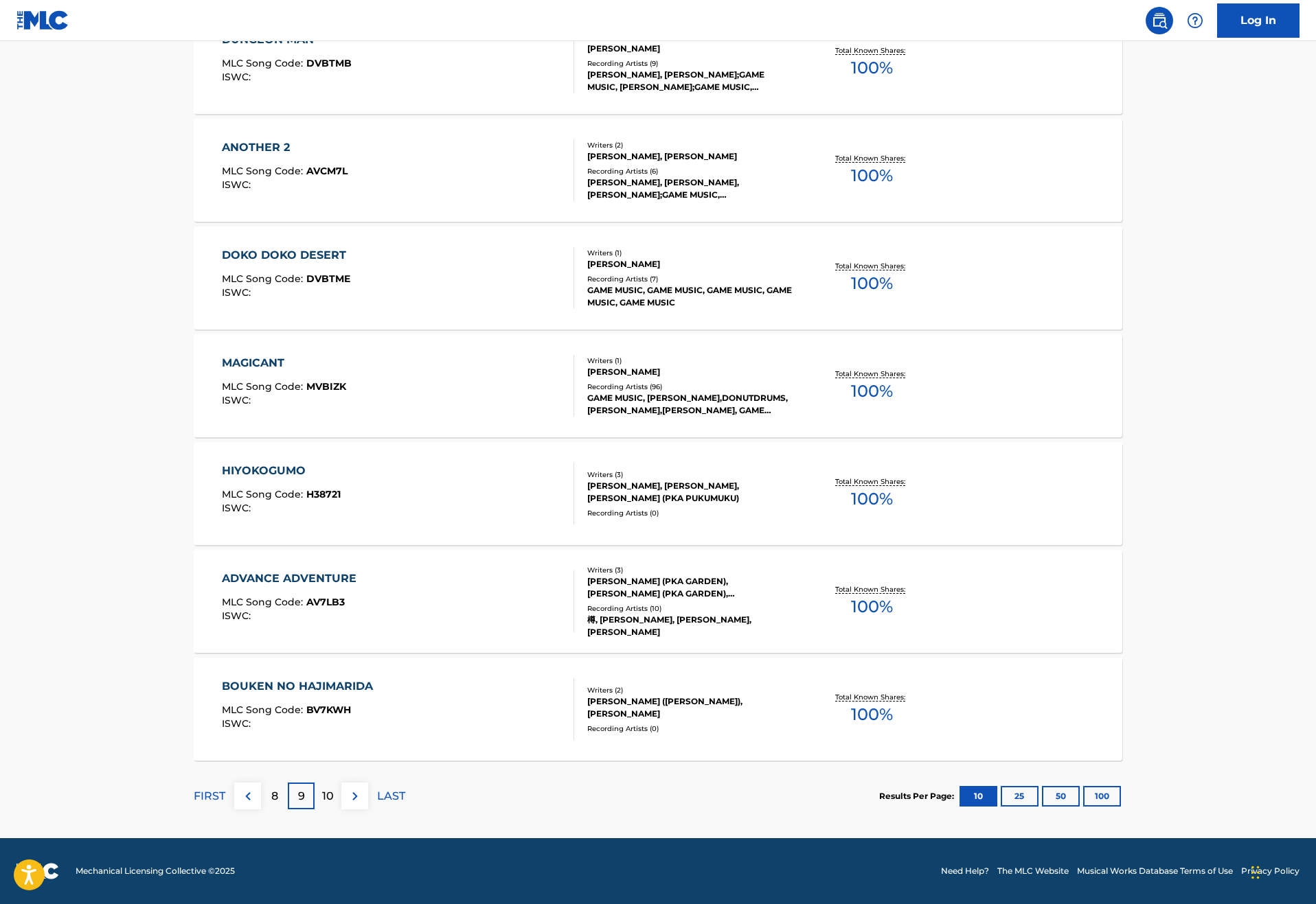
scroll to position [860, 0]
click at [322, 788] on p "10" at bounding box center [328, 797] width 12 height 17
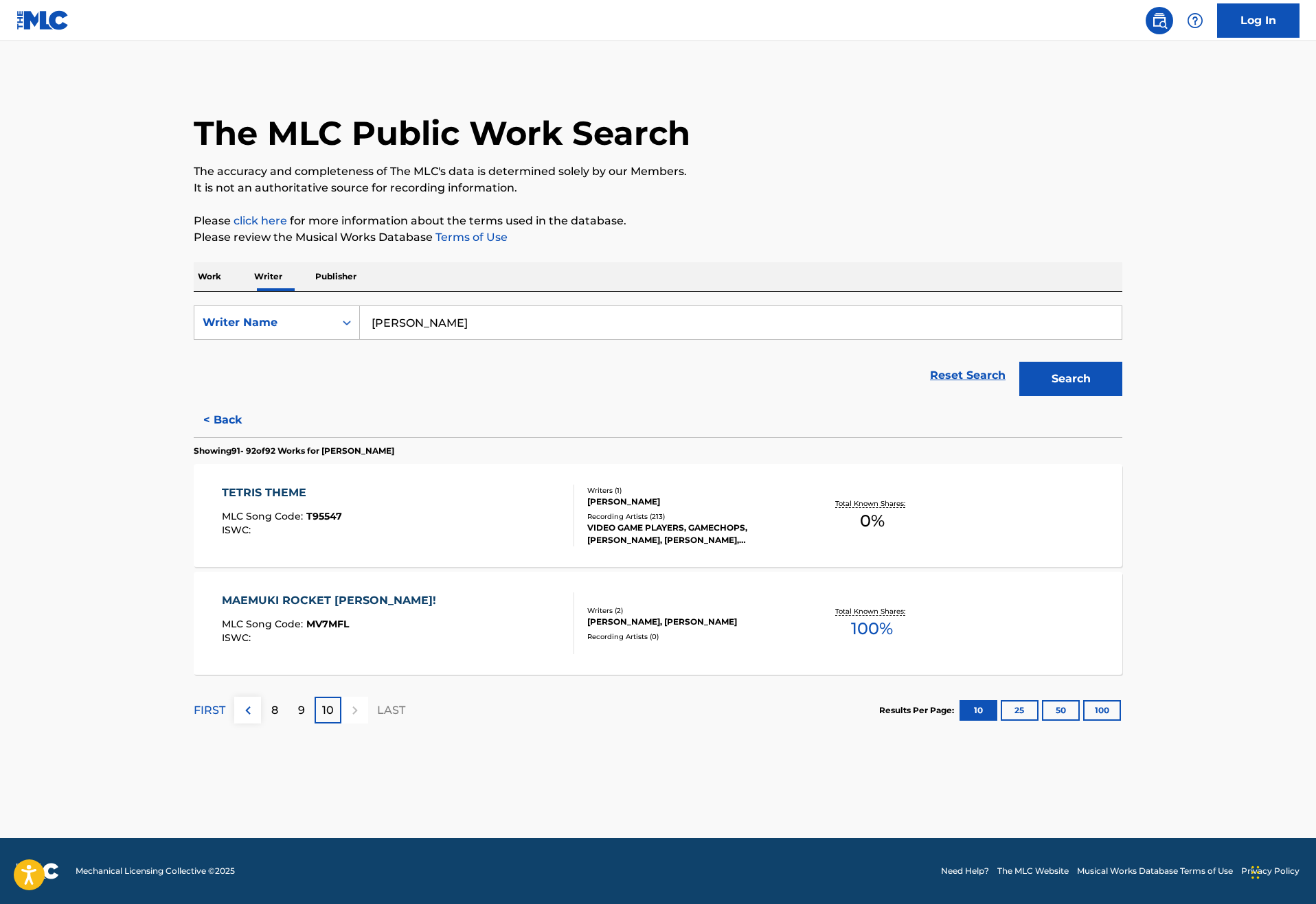
click at [194, 291] on p "Work" at bounding box center [210, 276] width 32 height 28
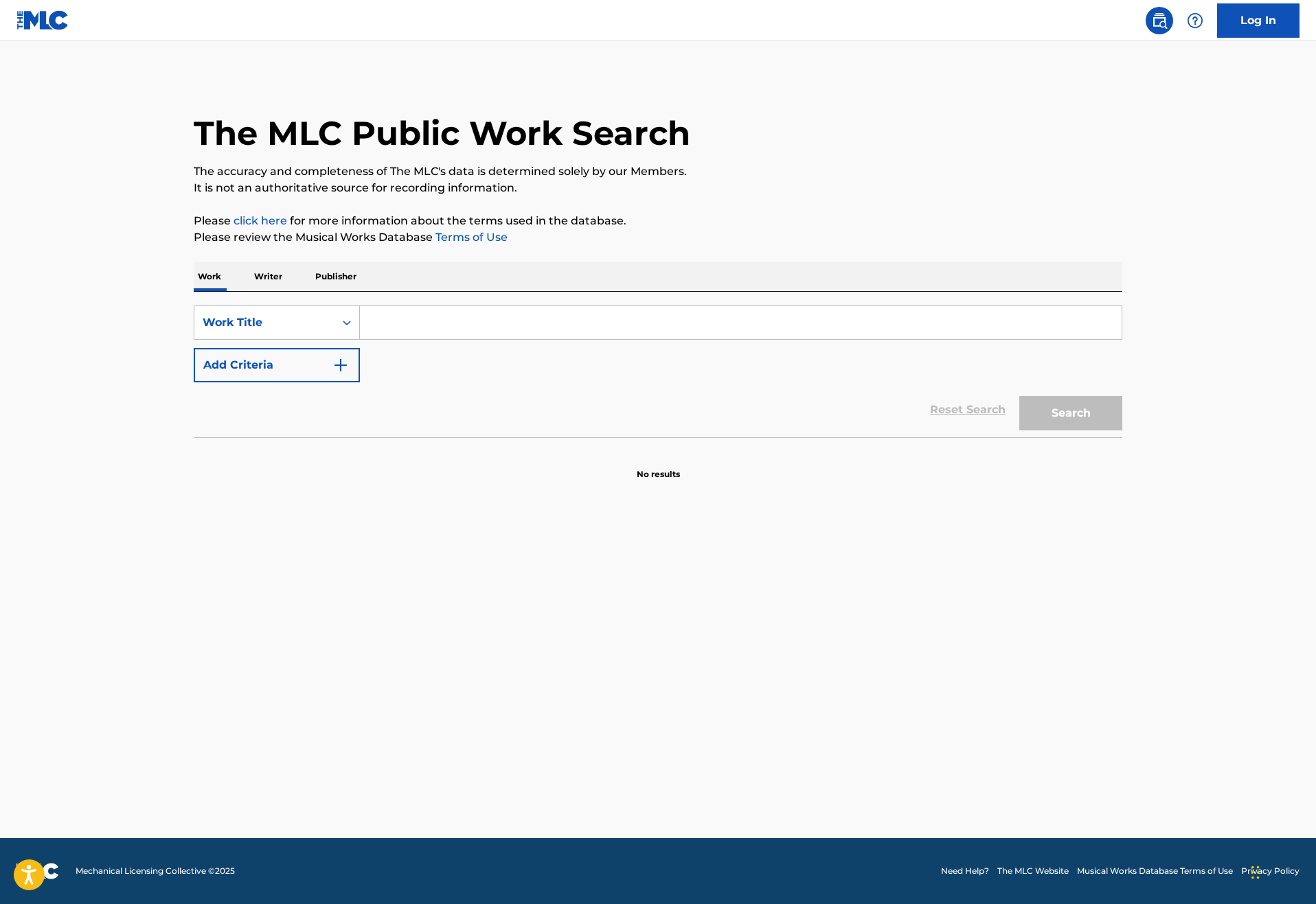
click at [372, 339] on input "Search Form" at bounding box center [740, 323] width 762 height 33
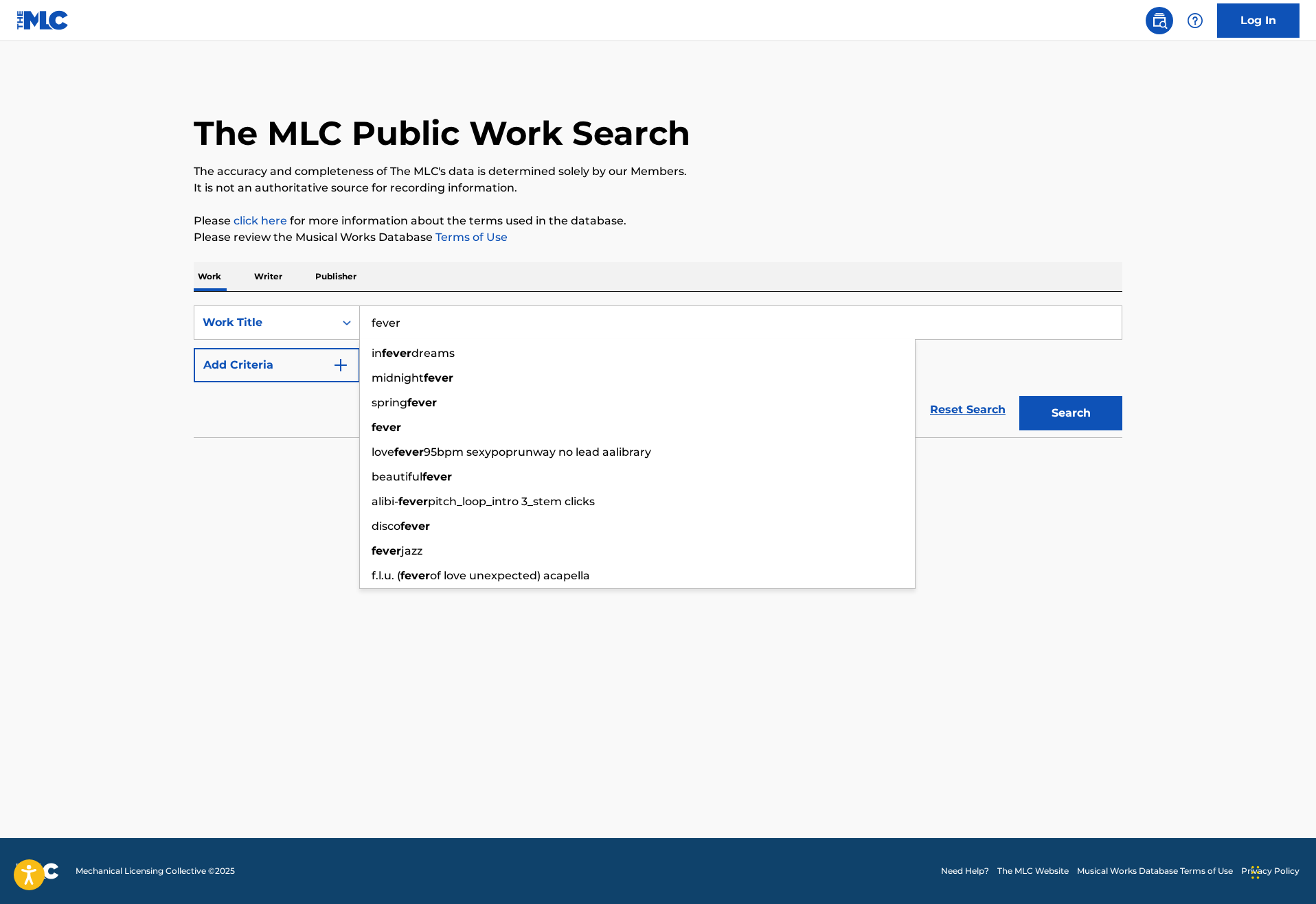
type input "fever"
click at [242, 382] on button "Add Criteria" at bounding box center [277, 364] width 166 height 34
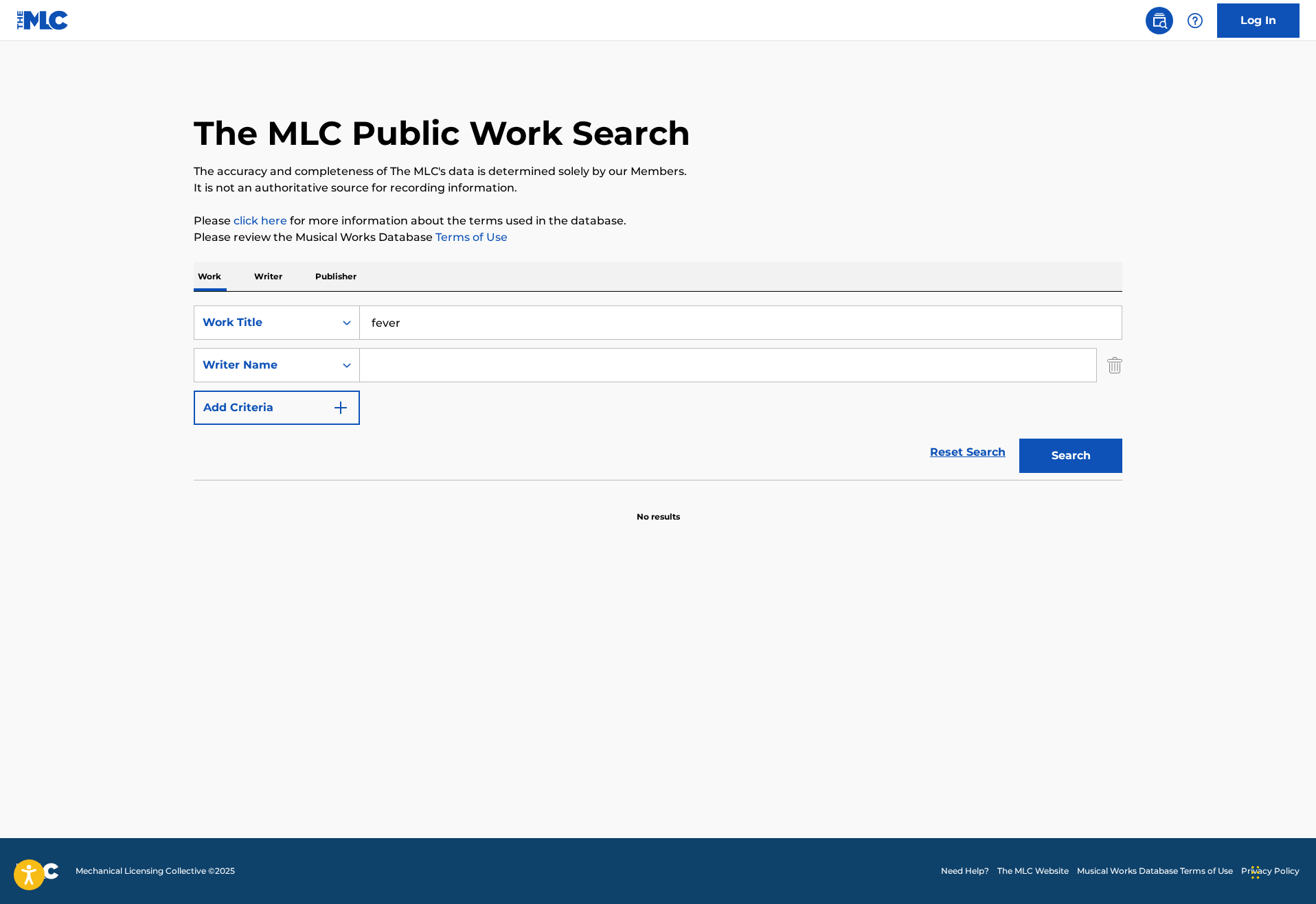
click at [374, 382] on input "Search Form" at bounding box center [728, 364] width 737 height 33
type input "nintendo"
click at [1122, 473] on button "Search" at bounding box center [1070, 456] width 103 height 34
